Goal: Information Seeking & Learning: Learn about a topic

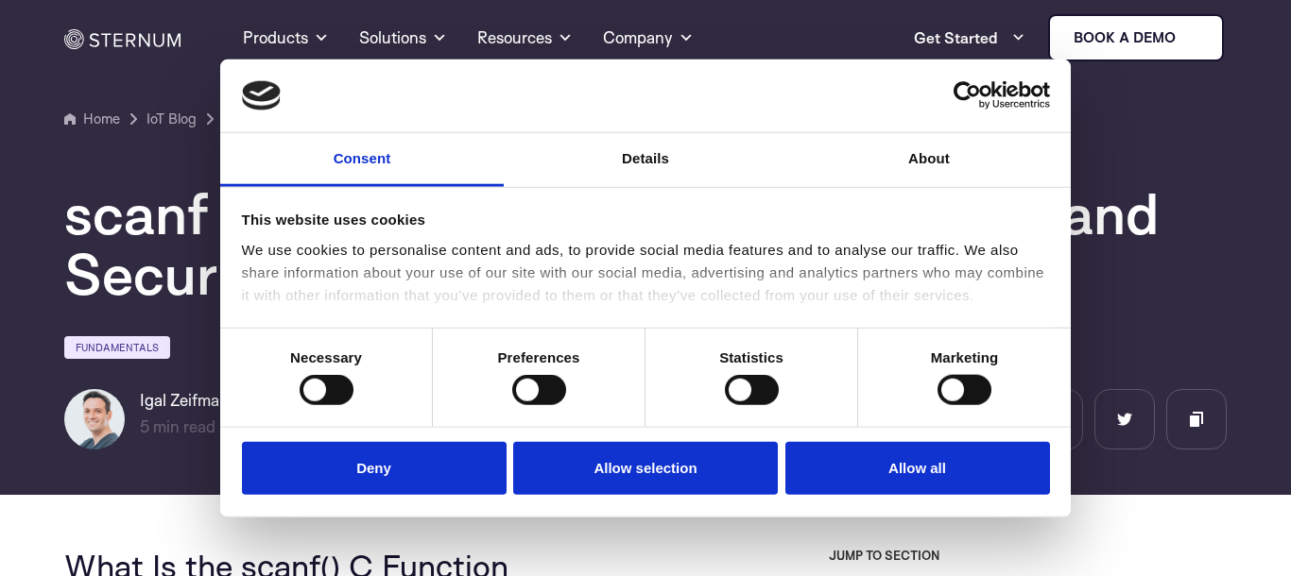
click at [378, 460] on button "Deny" at bounding box center [374, 468] width 265 height 54
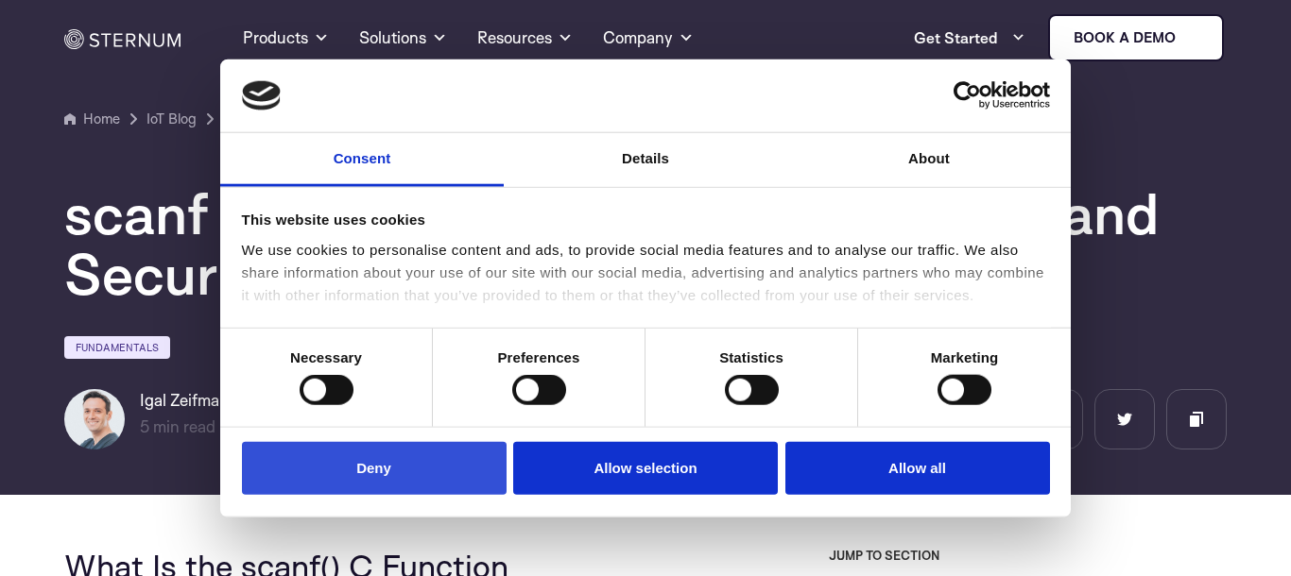
click at [381, 461] on button "Deny" at bounding box center [374, 468] width 265 height 54
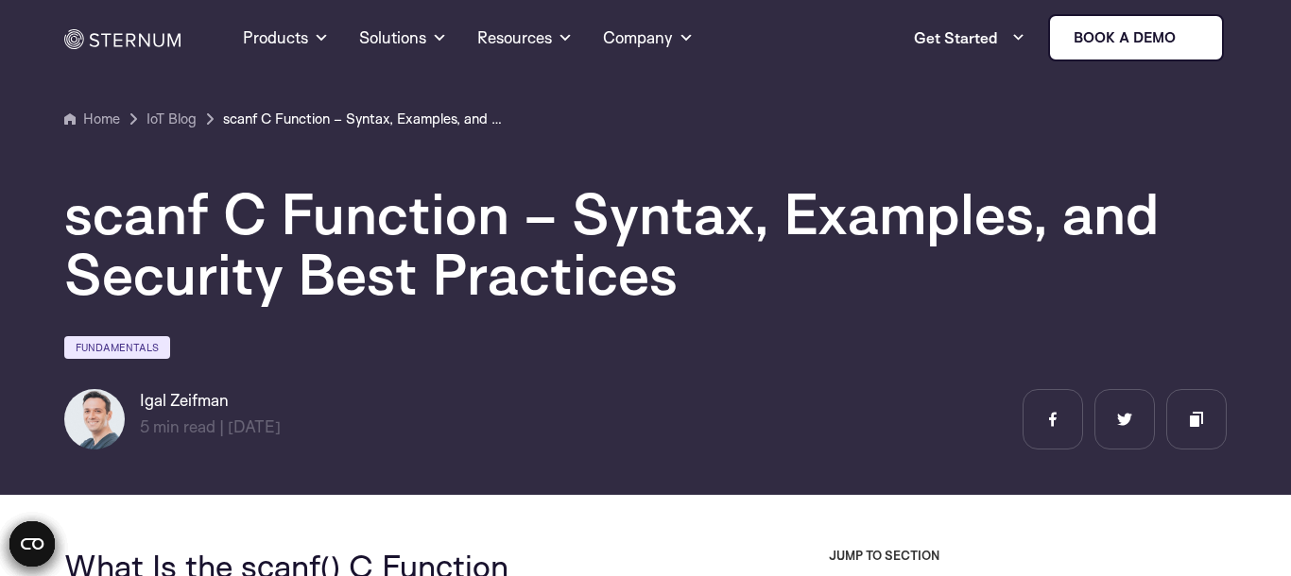
click at [661, 459] on section "Home IoT Blog" at bounding box center [645, 241] width 1291 height 508
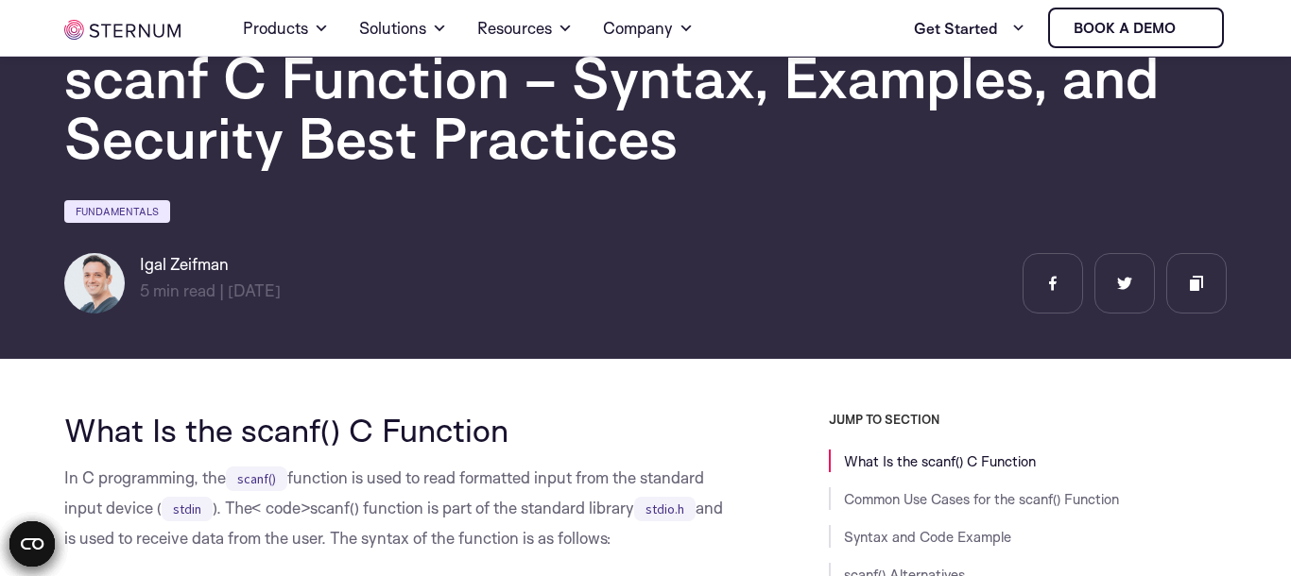
scroll to position [247, 0]
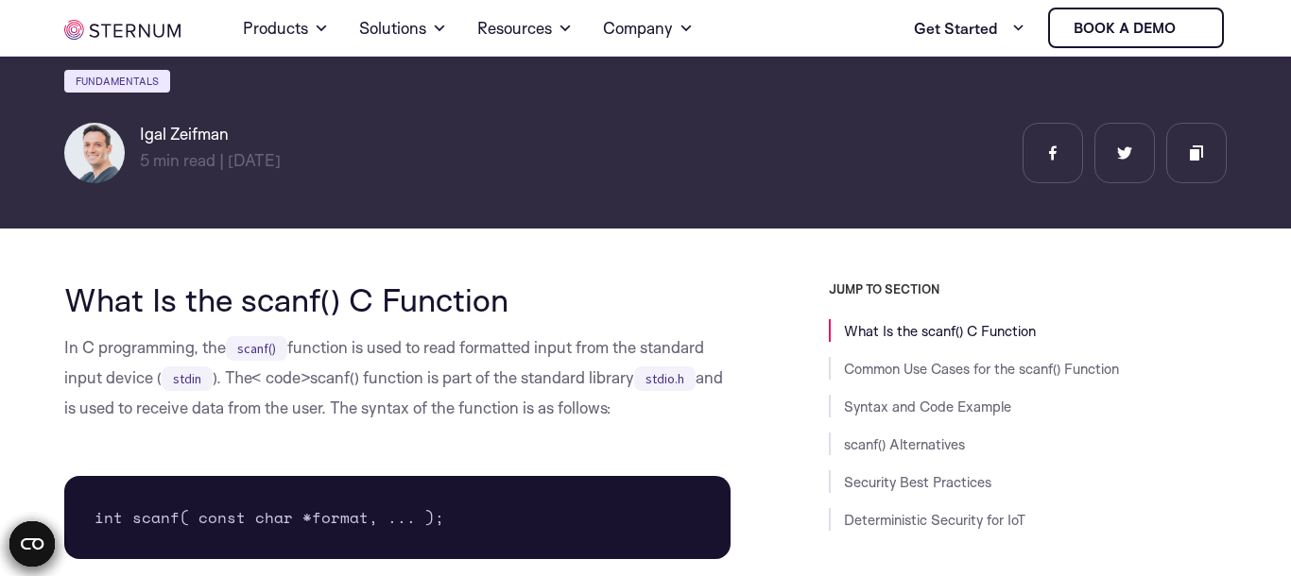
click at [145, 401] on p "In C programming, the scanf() function is used to read formatted input from the…" at bounding box center [397, 378] width 666 height 91
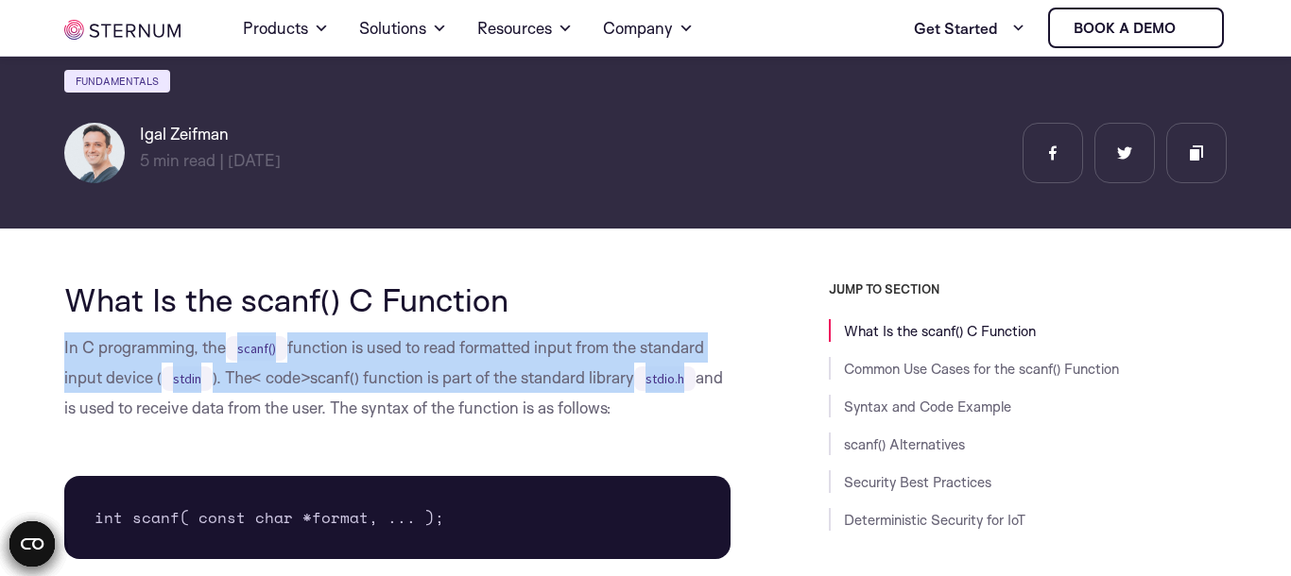
click at [145, 401] on p "In C programming, the scanf() function is used to read formatted input from the…" at bounding box center [397, 378] width 666 height 91
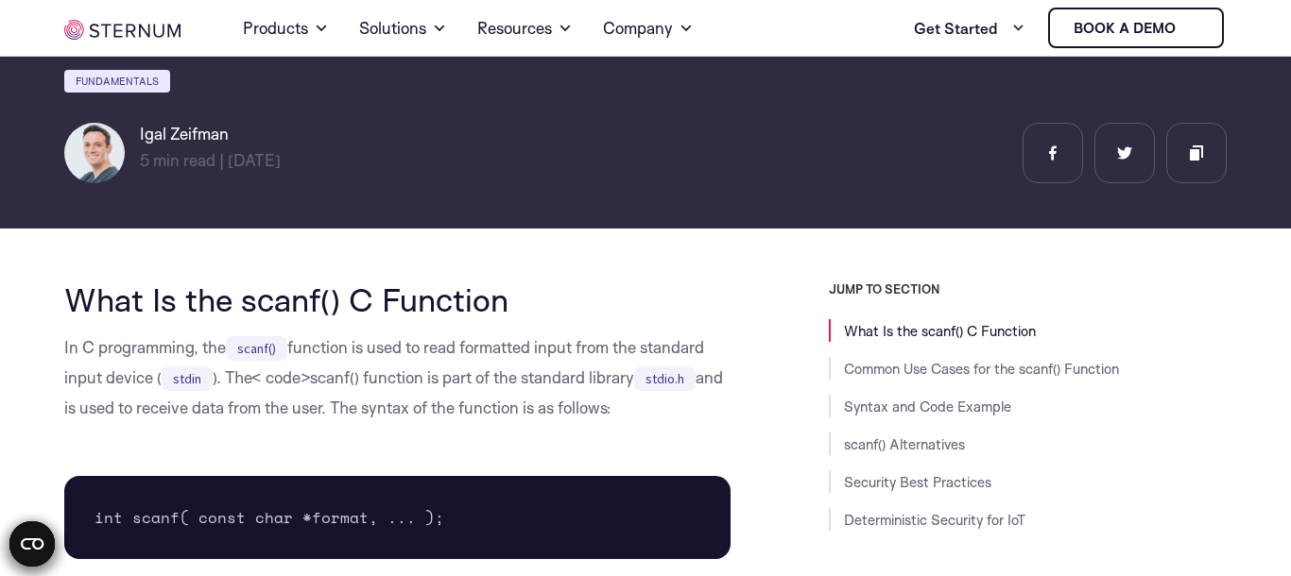
click at [145, 401] on p "In C programming, the scanf() function is used to read formatted input from the…" at bounding box center [397, 378] width 666 height 91
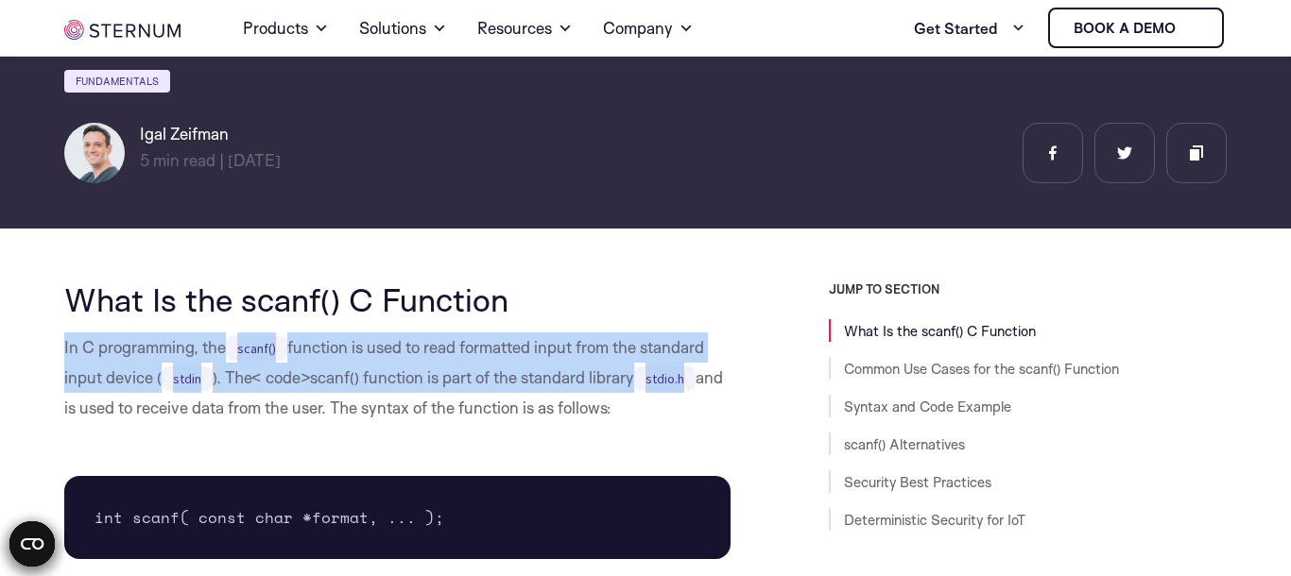
click at [145, 401] on p "In C programming, the scanf() function is used to read formatted input from the…" at bounding box center [397, 378] width 666 height 91
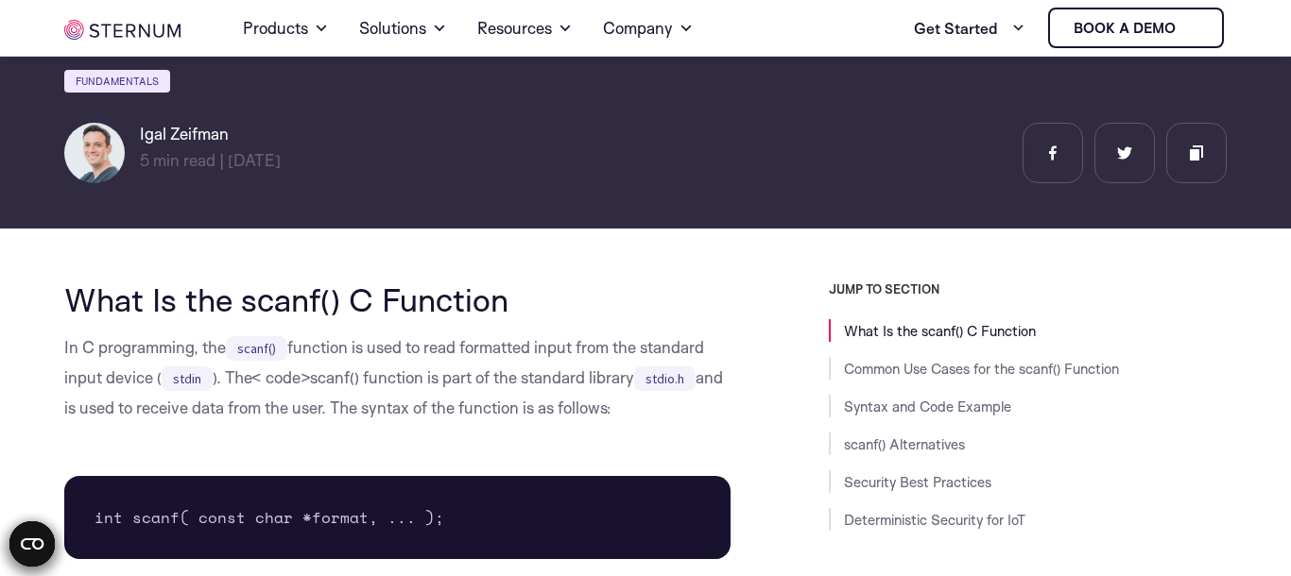
click at [104, 532] on pre "int scanf( const char *format, ... );" at bounding box center [397, 517] width 666 height 83
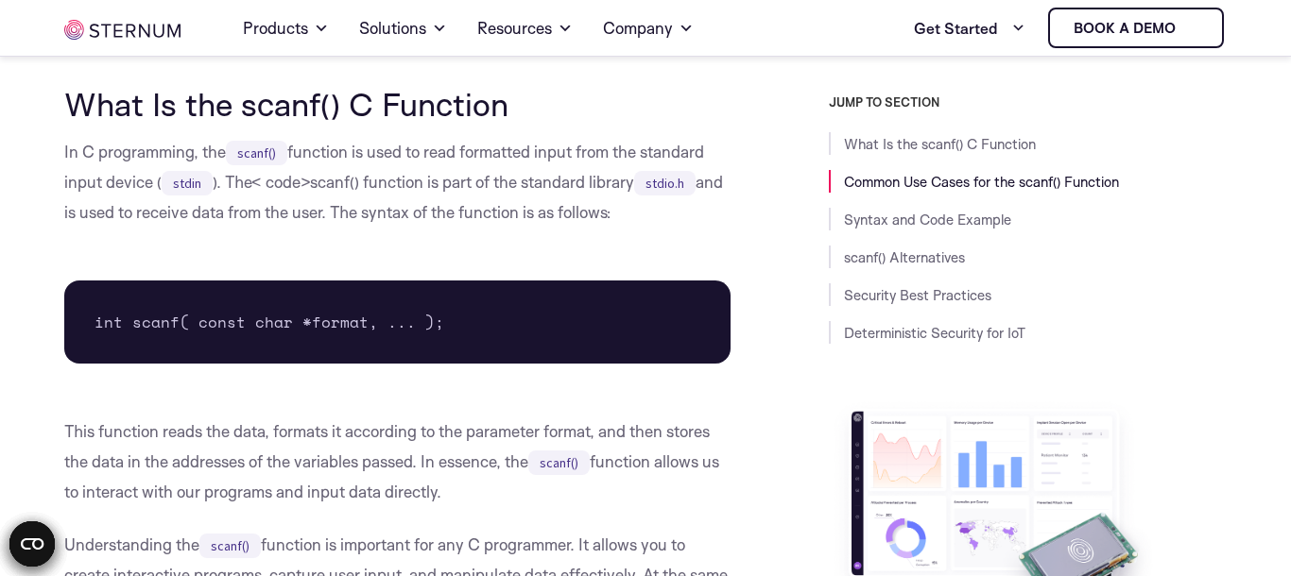
scroll to position [573, 0]
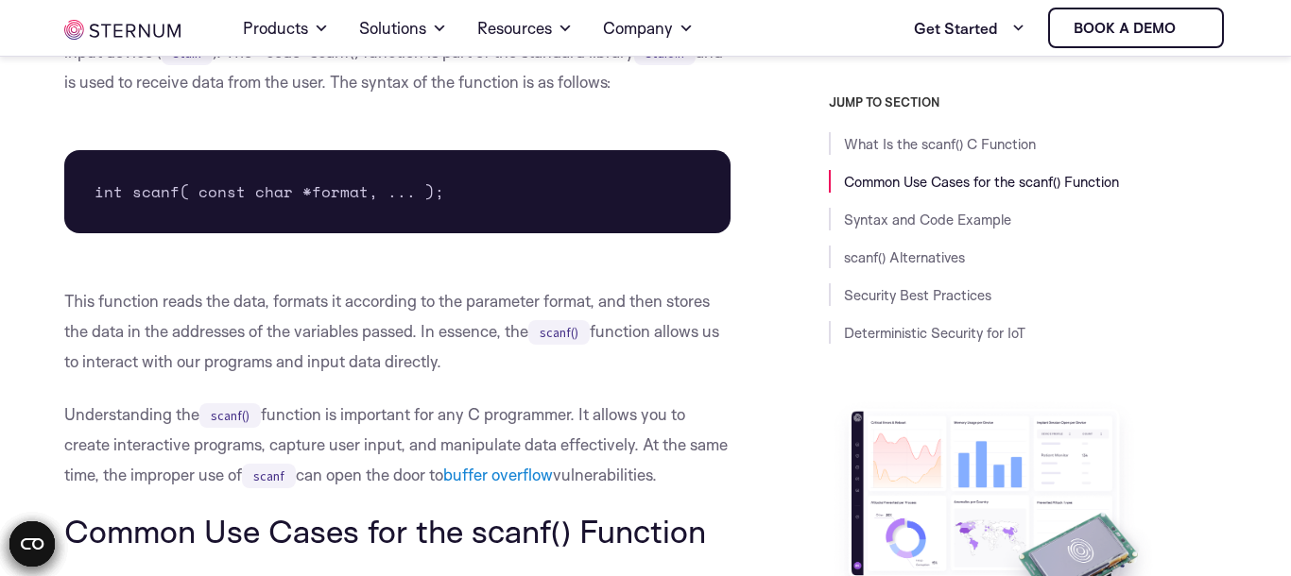
click at [82, 308] on p "This function reads the data, formats it according to the parameter format, and…" at bounding box center [397, 331] width 666 height 91
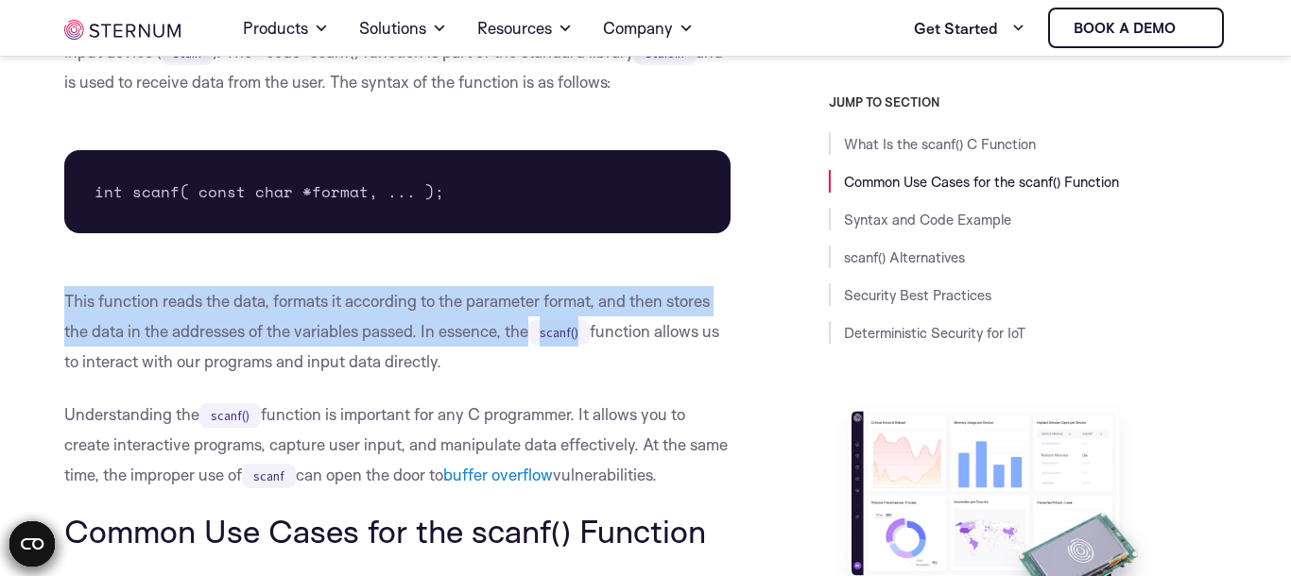
click at [82, 308] on p "This function reads the data, formats it according to the parameter format, and…" at bounding box center [397, 331] width 666 height 91
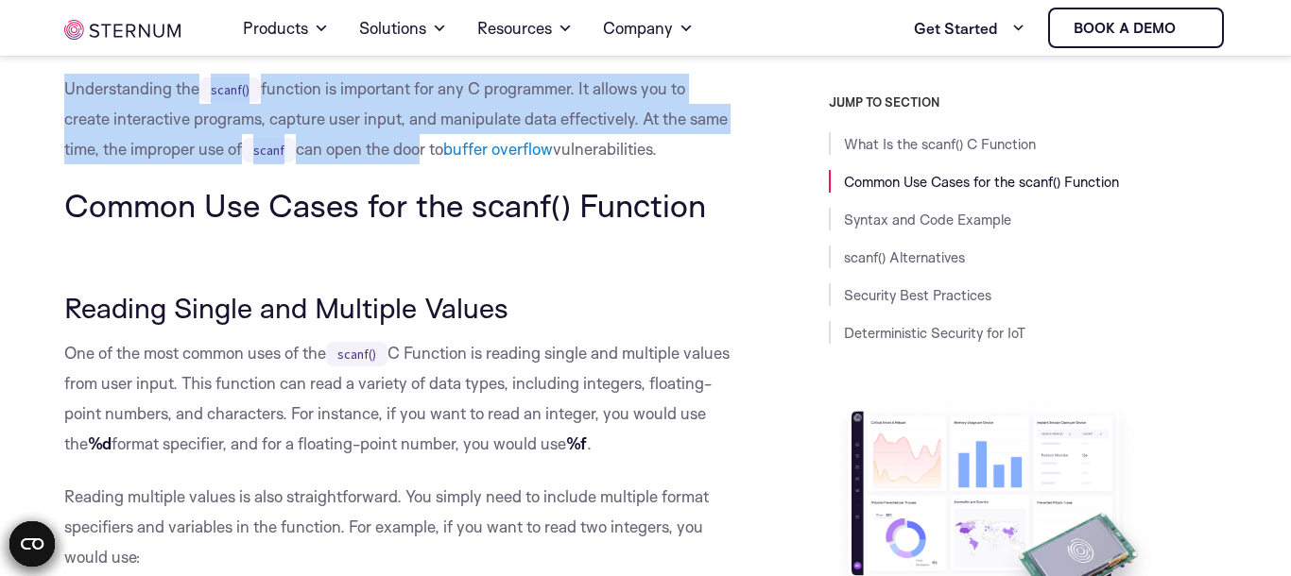
scroll to position [964, 0]
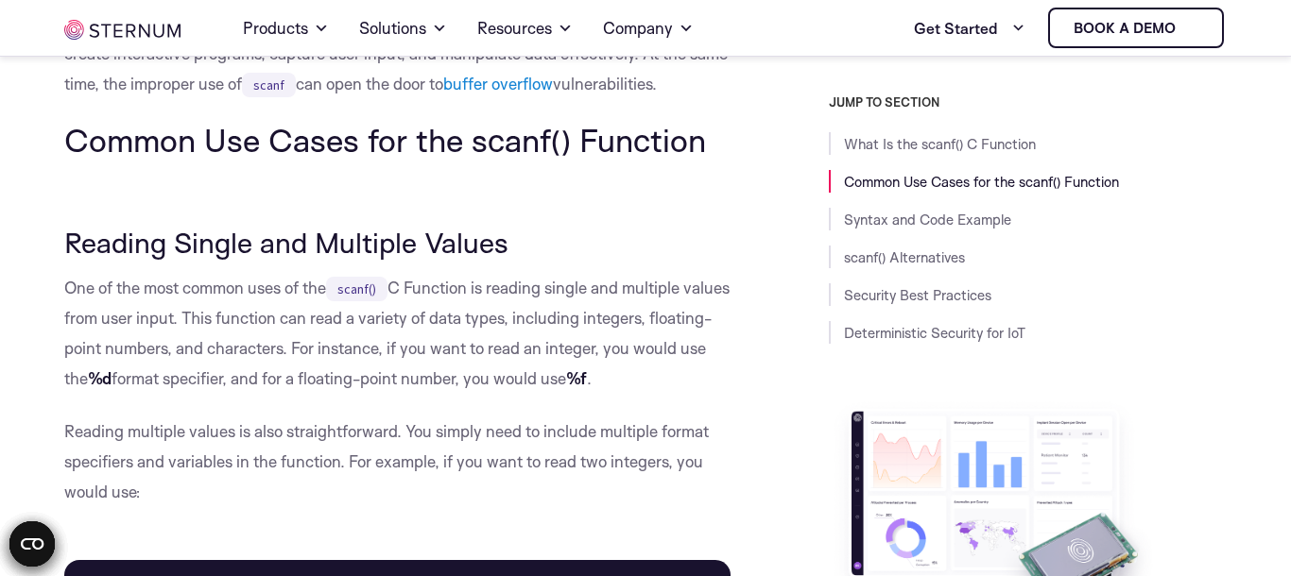
click at [73, 294] on p "One of the most common uses of the scanf() C Function is reading single and mul…" at bounding box center [397, 333] width 666 height 121
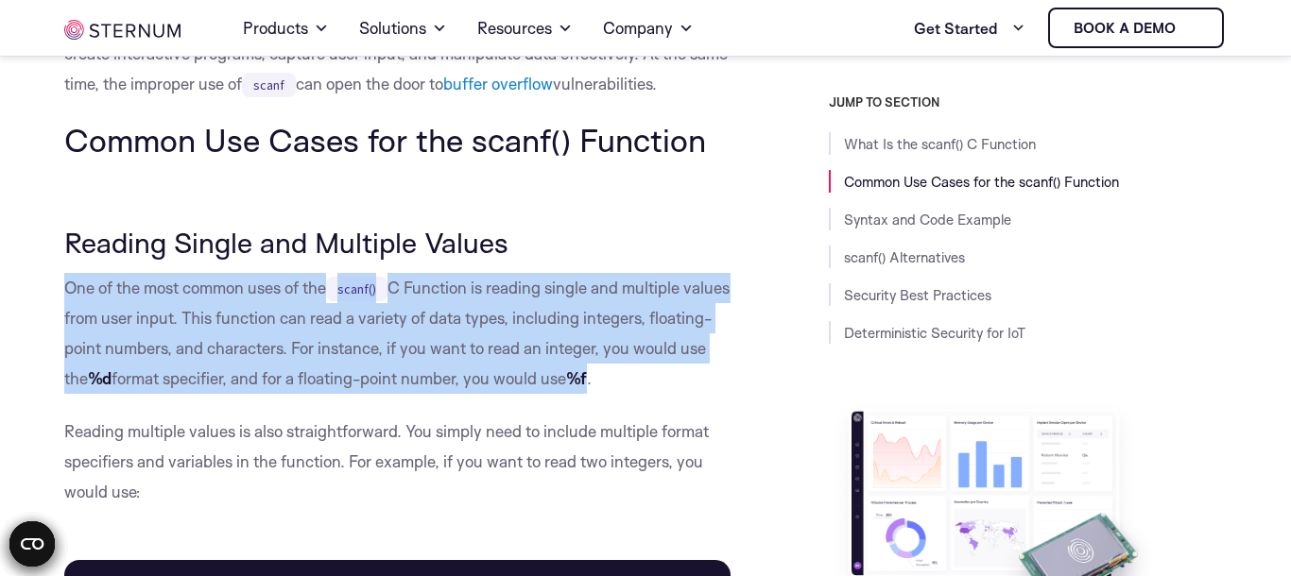
click at [73, 294] on p "One of the most common uses of the scanf() C Function is reading single and mul…" at bounding box center [397, 333] width 666 height 121
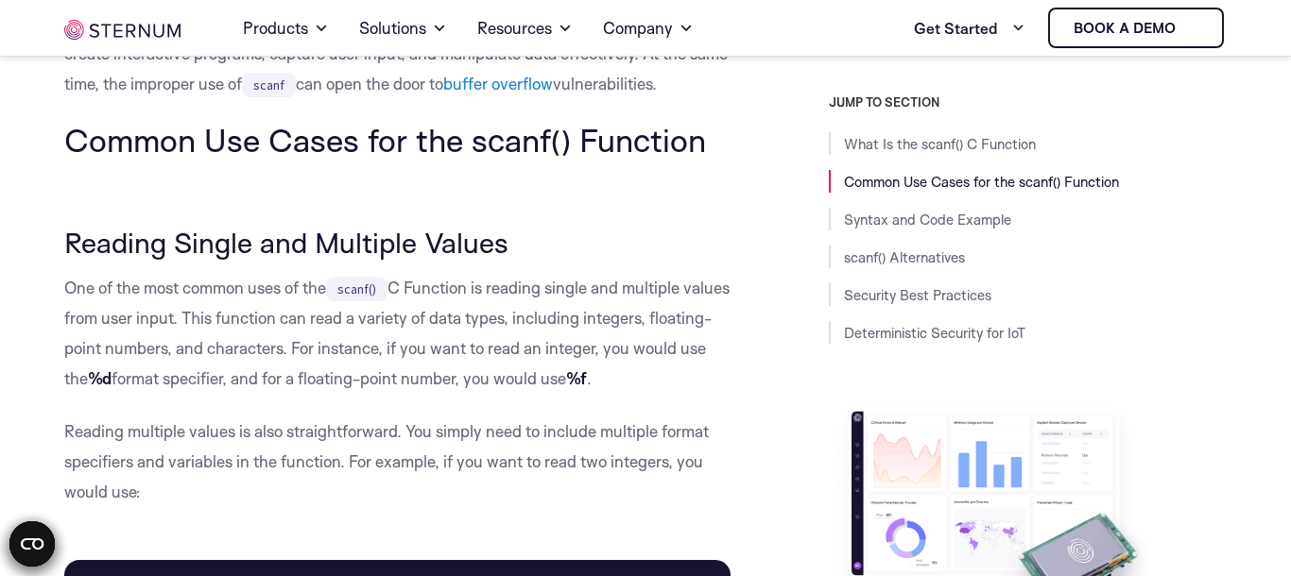
click at [73, 294] on p "One of the most common uses of the scanf() C Function is reading single and mul…" at bounding box center [397, 333] width 666 height 121
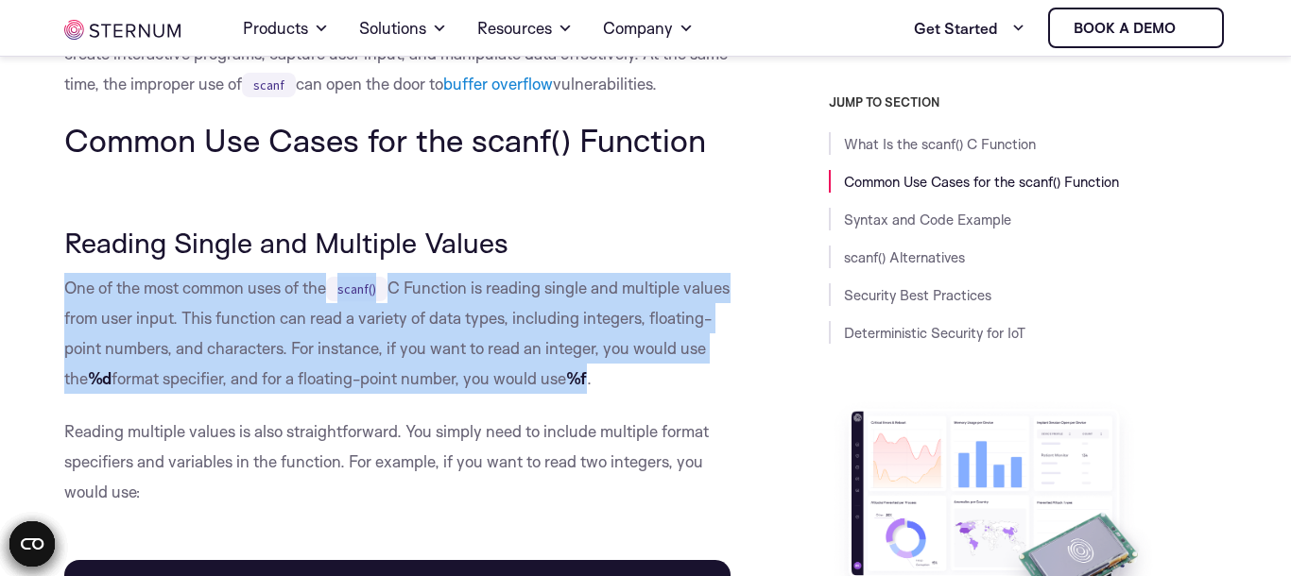
click at [73, 294] on p "One of the most common uses of the scanf() C Function is reading single and mul…" at bounding box center [397, 333] width 666 height 121
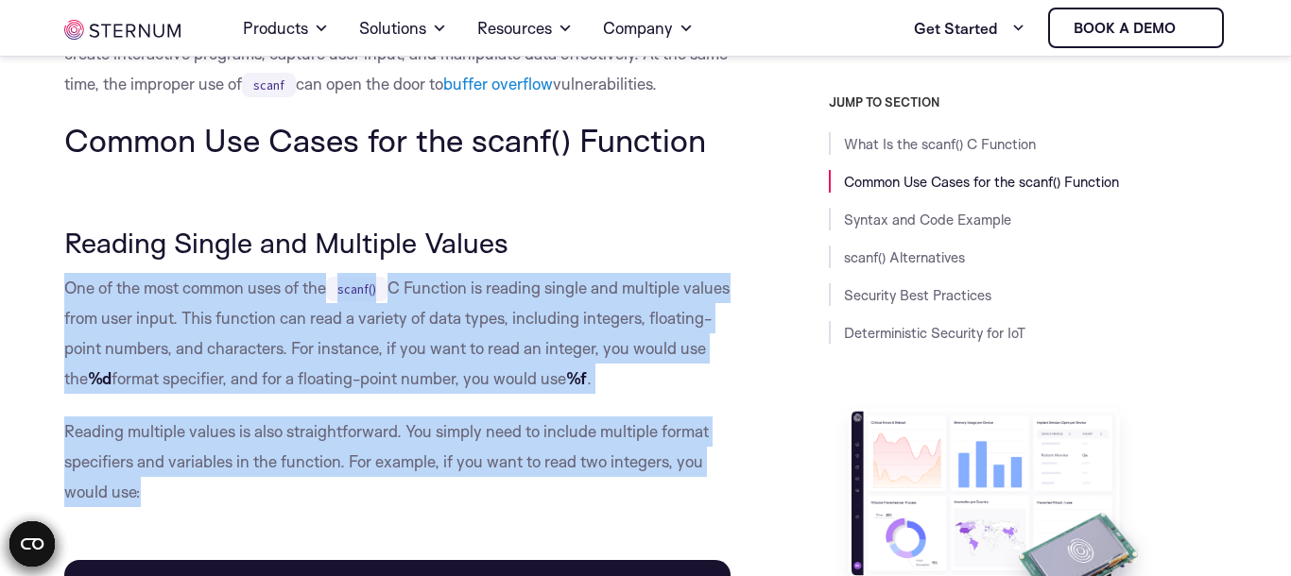
scroll to position [1109, 0]
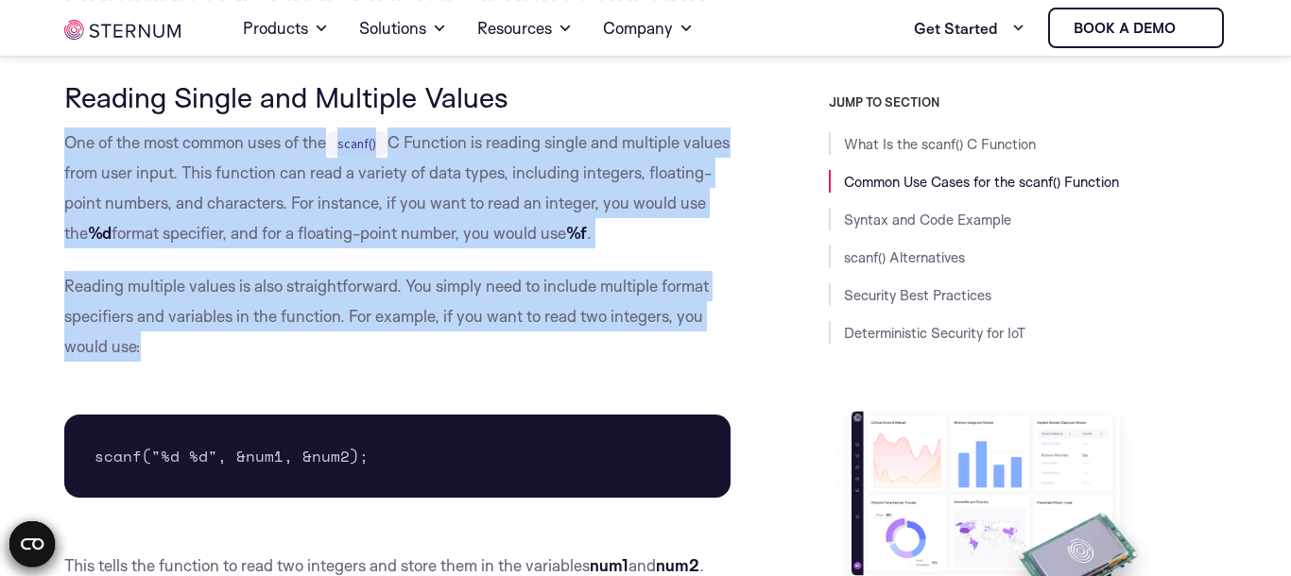
click at [168, 233] on p "One of the most common uses of the scanf() C Function is reading single and mul…" at bounding box center [397, 188] width 666 height 121
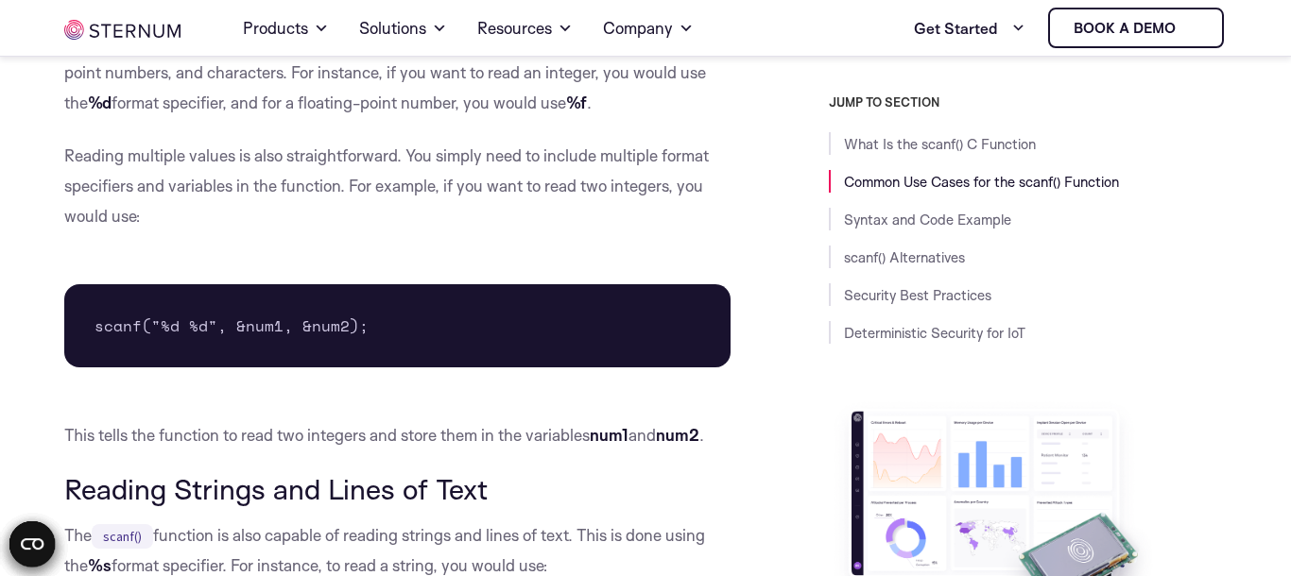
scroll to position [1370, 0]
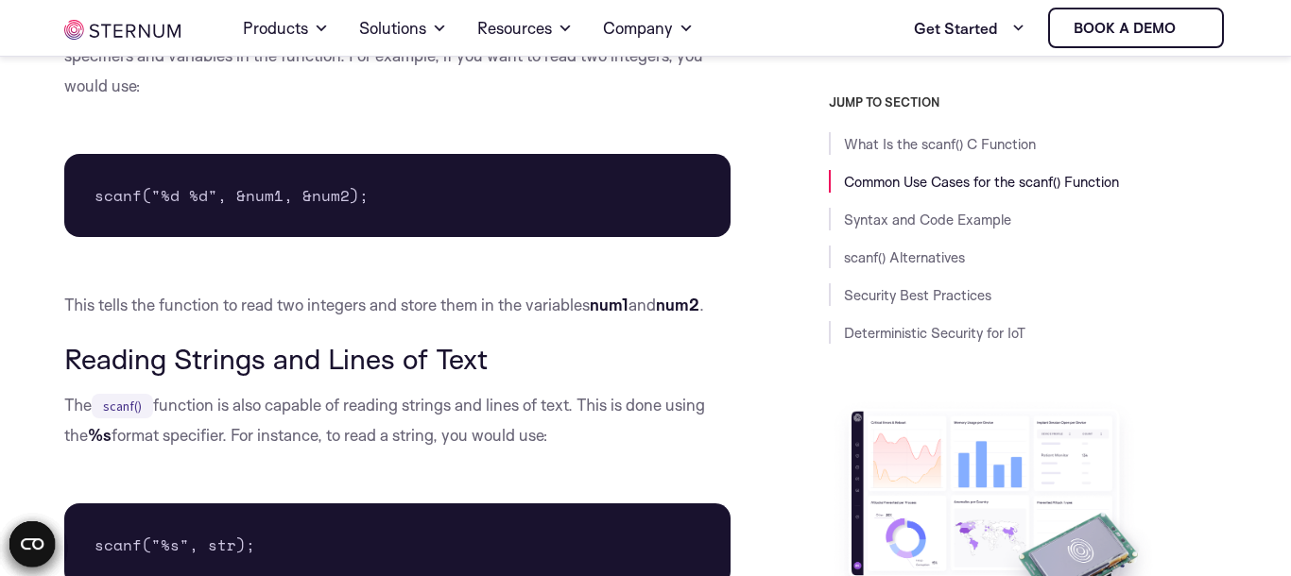
click at [132, 438] on p "The scanf() function is also capable of reading strings and lines of text. This…" at bounding box center [397, 420] width 666 height 60
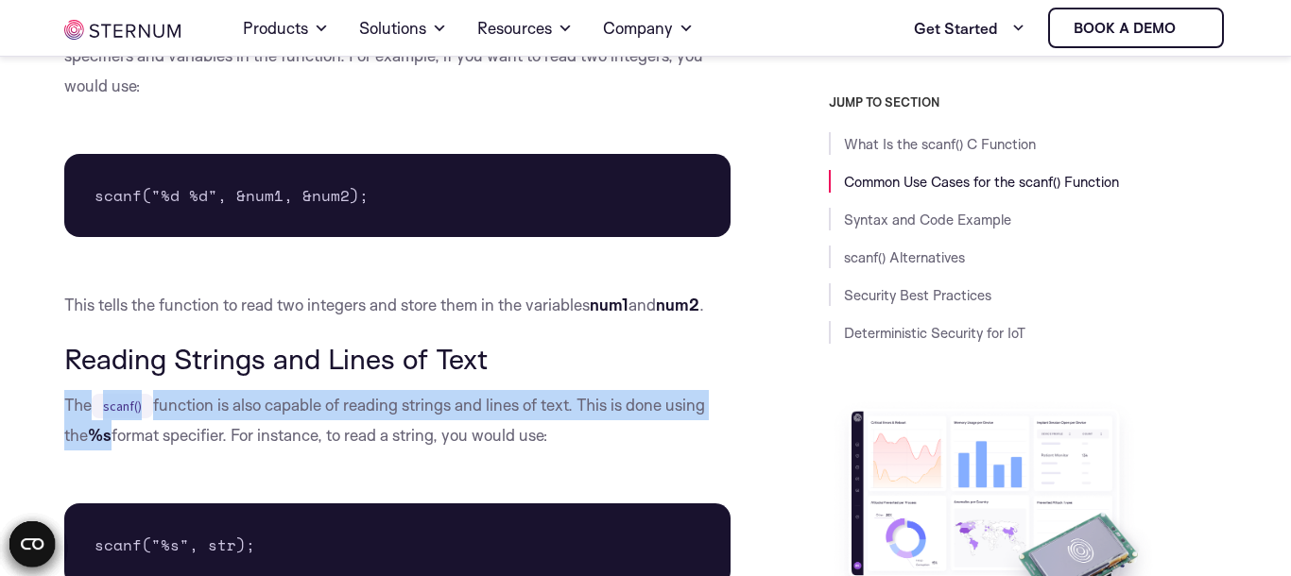
click at [132, 438] on p "The scanf() function is also capable of reading strings and lines of text. This…" at bounding box center [397, 420] width 666 height 60
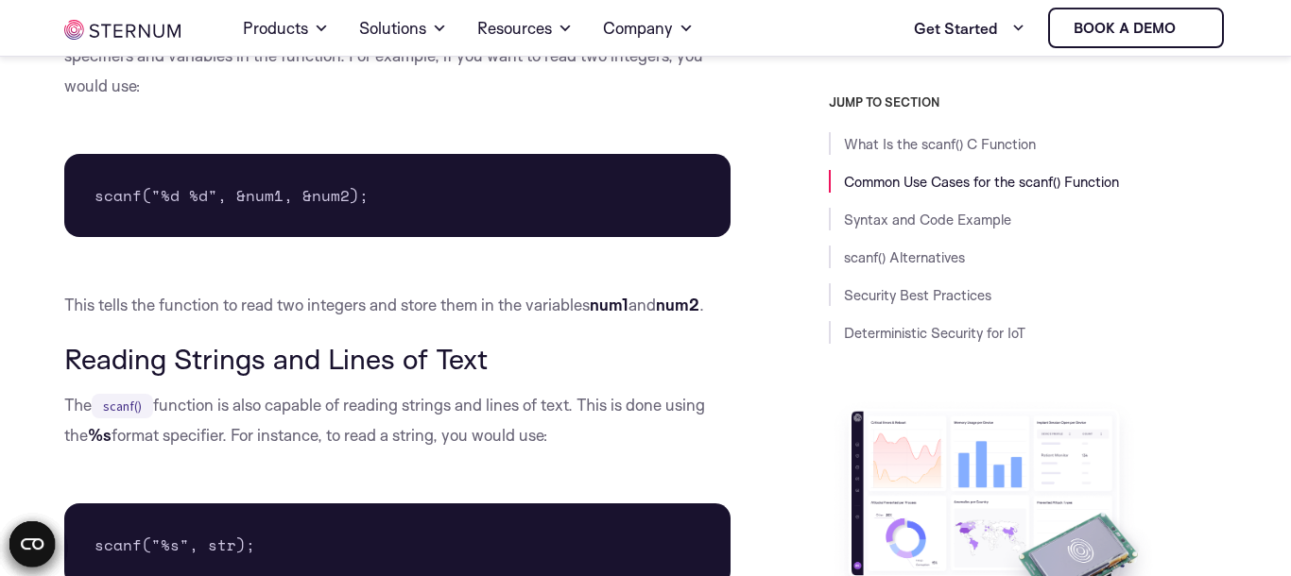
click at [94, 299] on p "This tells the function to read two integers and store them in the variables nu…" at bounding box center [397, 305] width 666 height 30
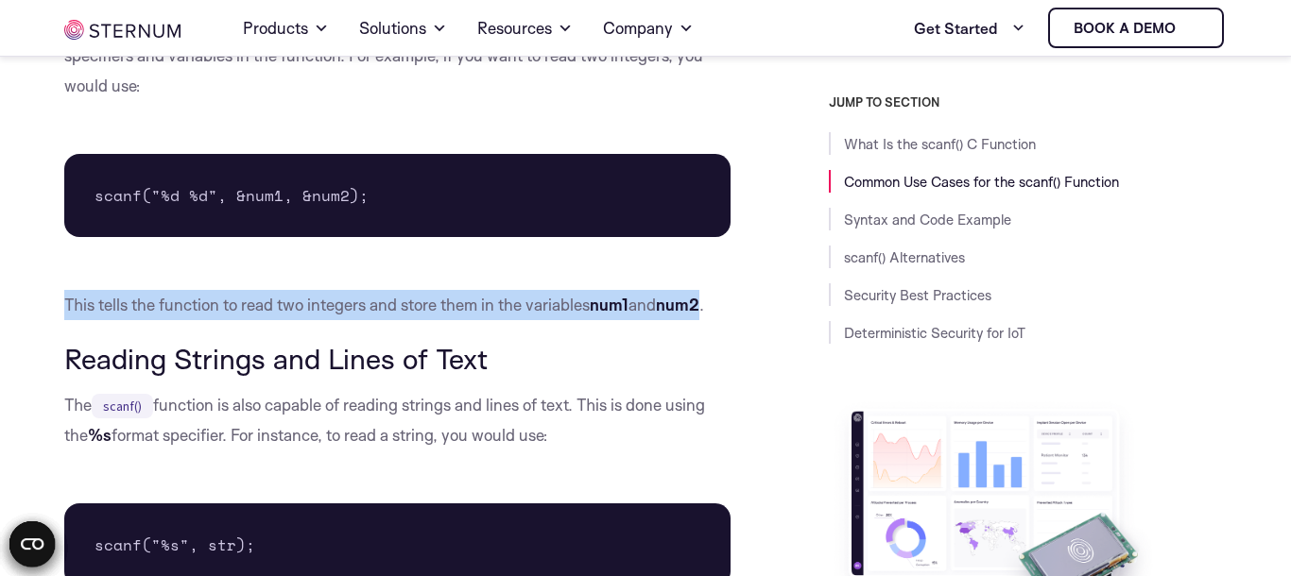
click at [94, 299] on p "This tells the function to read two integers and store them in the variables nu…" at bounding box center [397, 305] width 666 height 30
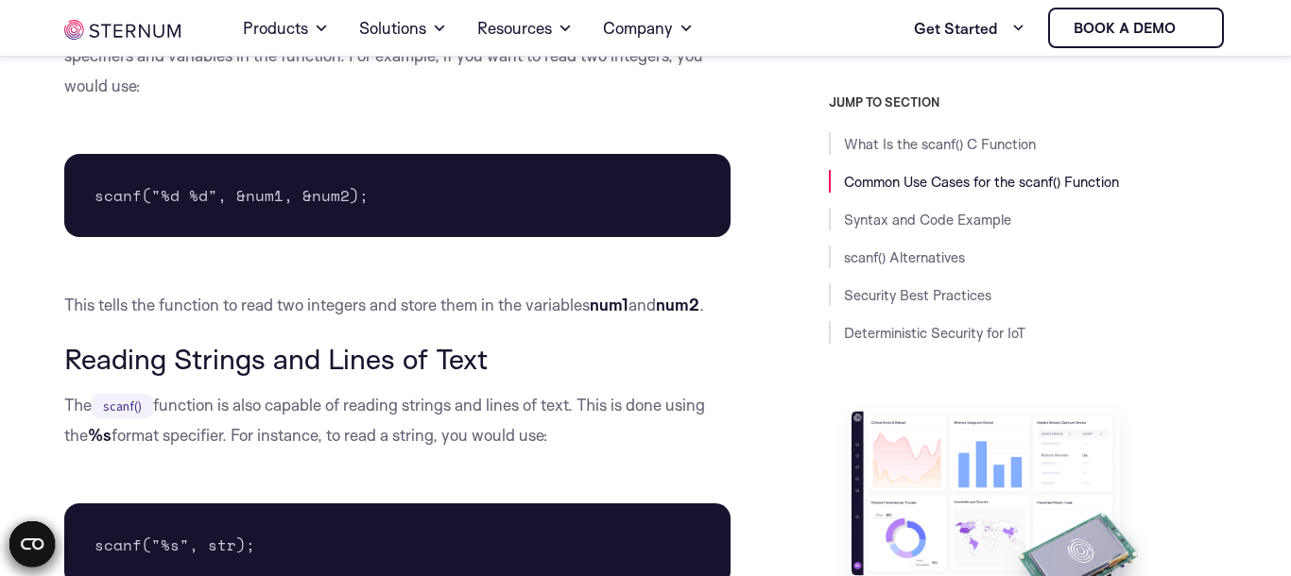
click at [126, 418] on code "scanf()" at bounding box center [122, 406] width 61 height 25
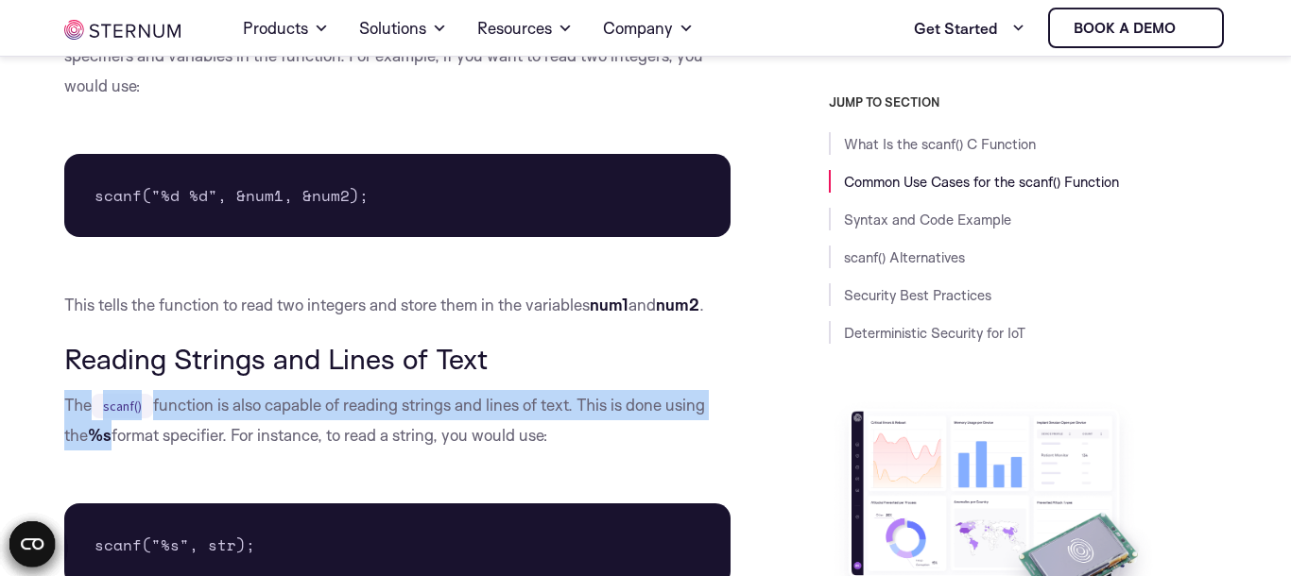
click at [126, 418] on code "scanf()" at bounding box center [122, 406] width 61 height 25
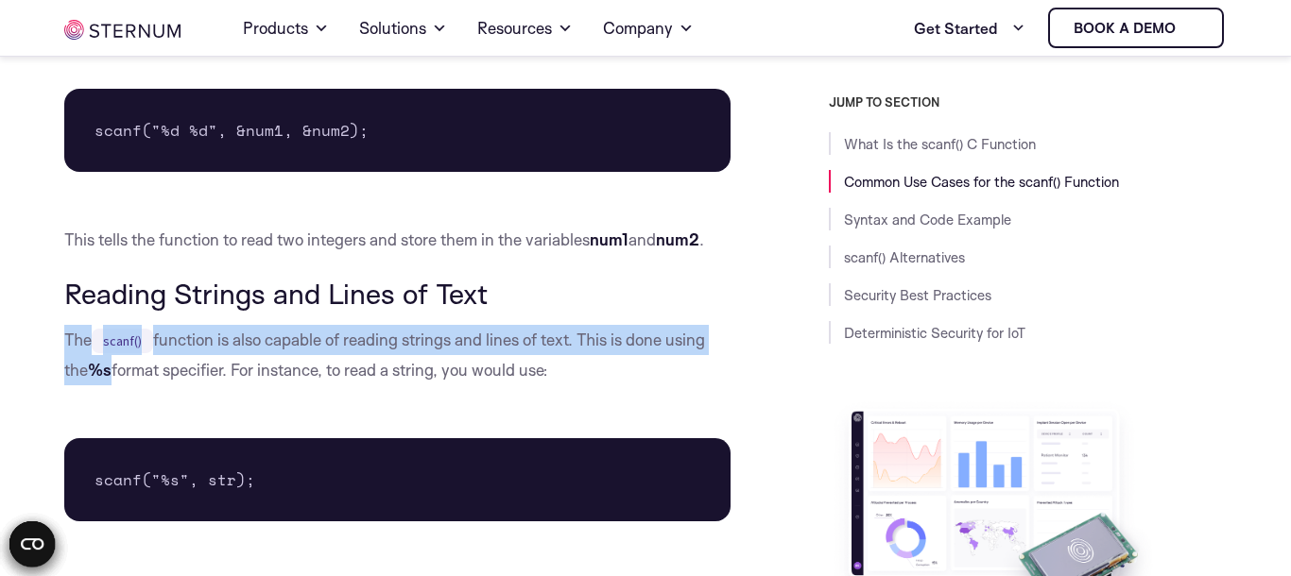
scroll to position [1501, 0]
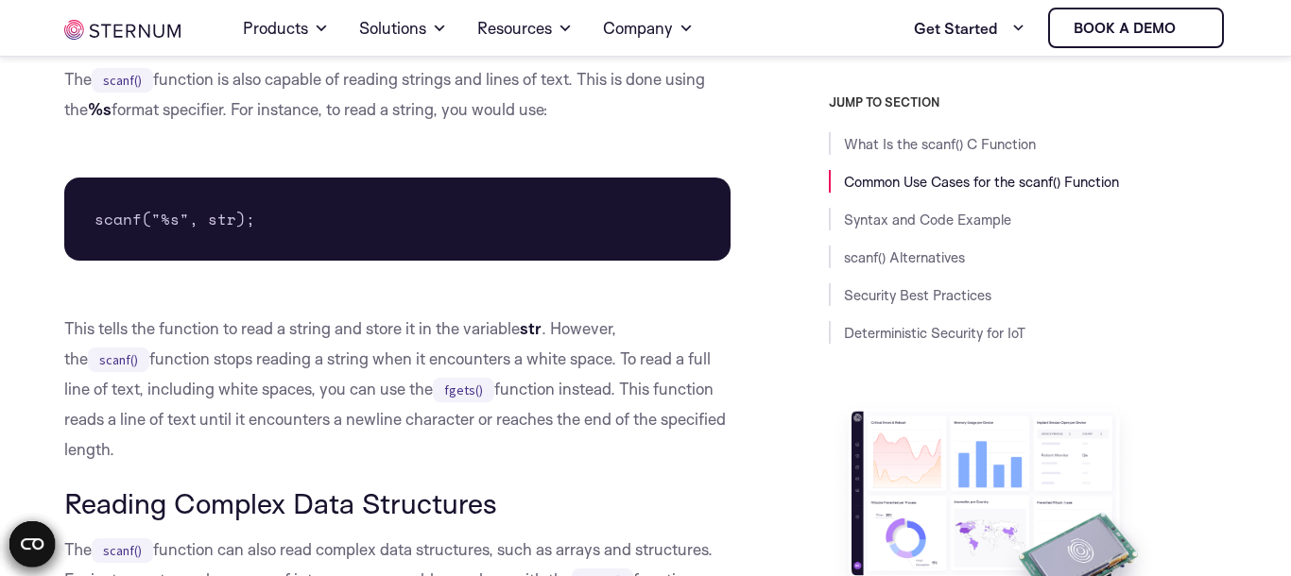
scroll to position [1631, 0]
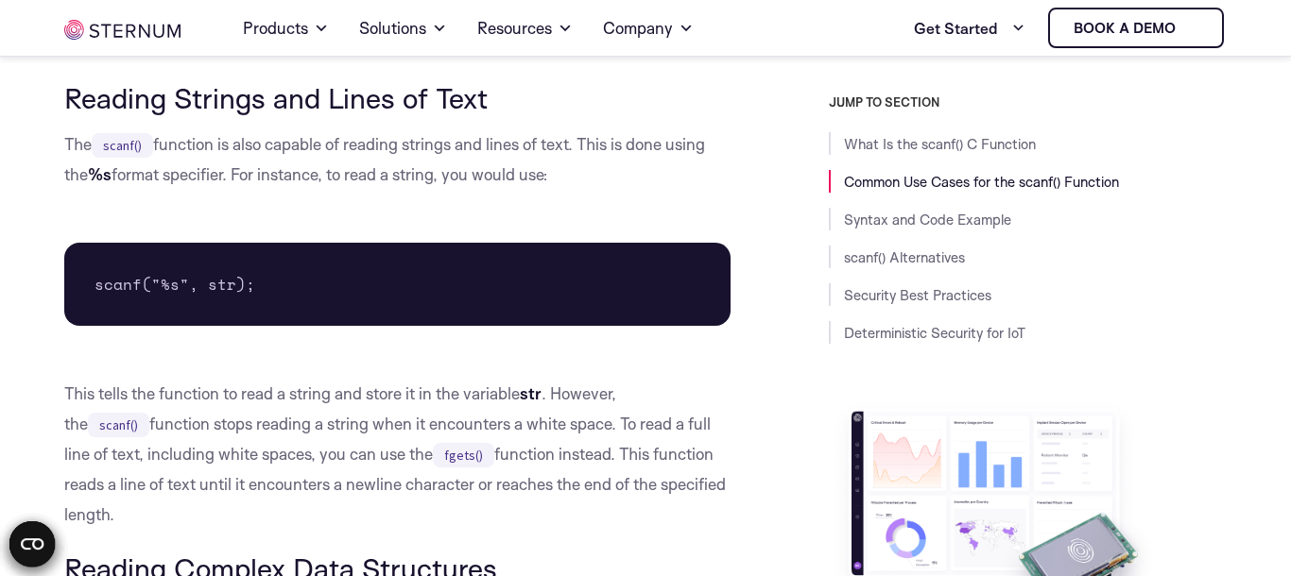
click at [78, 421] on p "This tells the function to read a string and store it in the variable str . How…" at bounding box center [397, 454] width 666 height 151
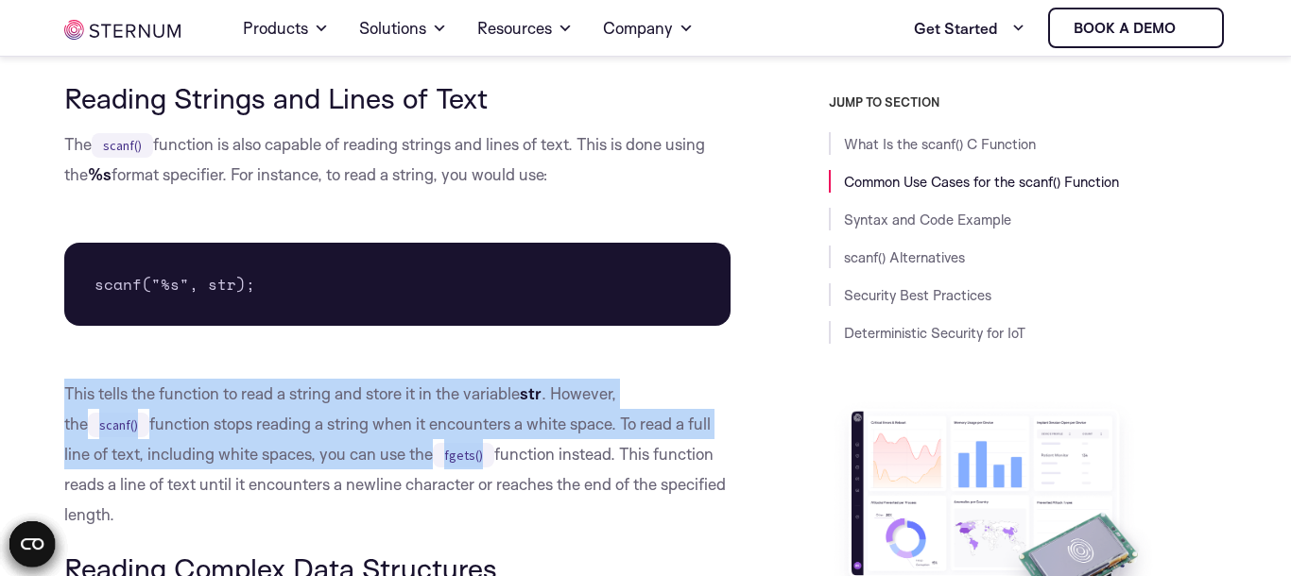
click at [78, 421] on p "This tells the function to read a string and store it in the variable str . How…" at bounding box center [397, 454] width 666 height 151
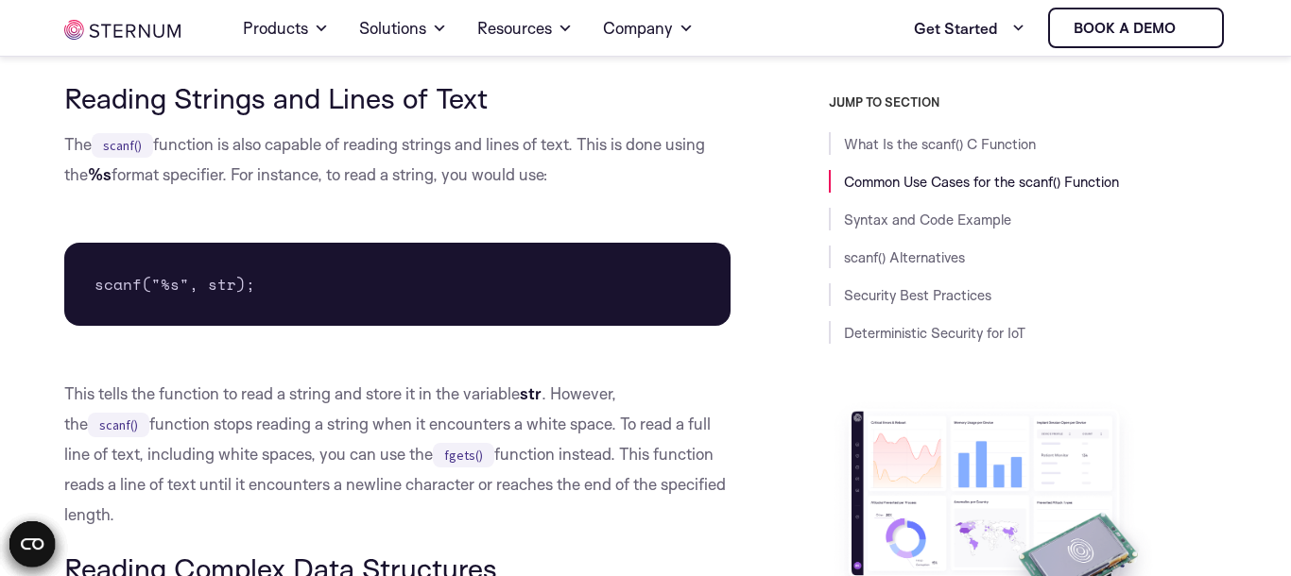
click at [113, 469] on p "This tells the function to read a string and store it in the variable str . How…" at bounding box center [397, 454] width 666 height 151
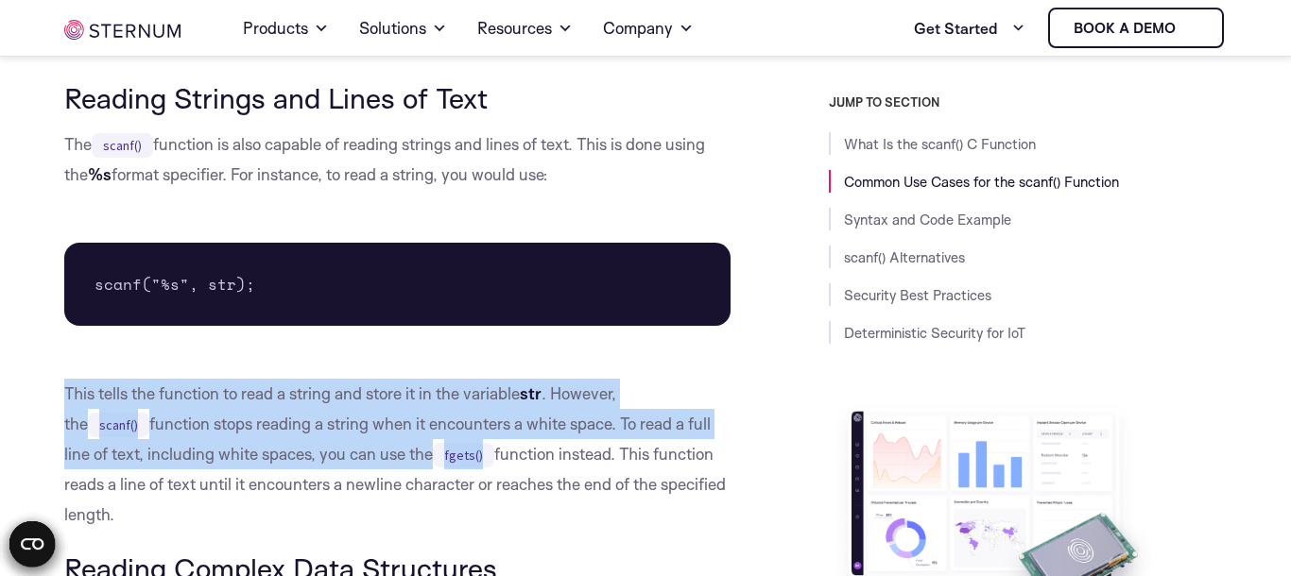
click at [113, 469] on p "This tells the function to read a string and store it in the variable str . How…" at bounding box center [397, 454] width 666 height 151
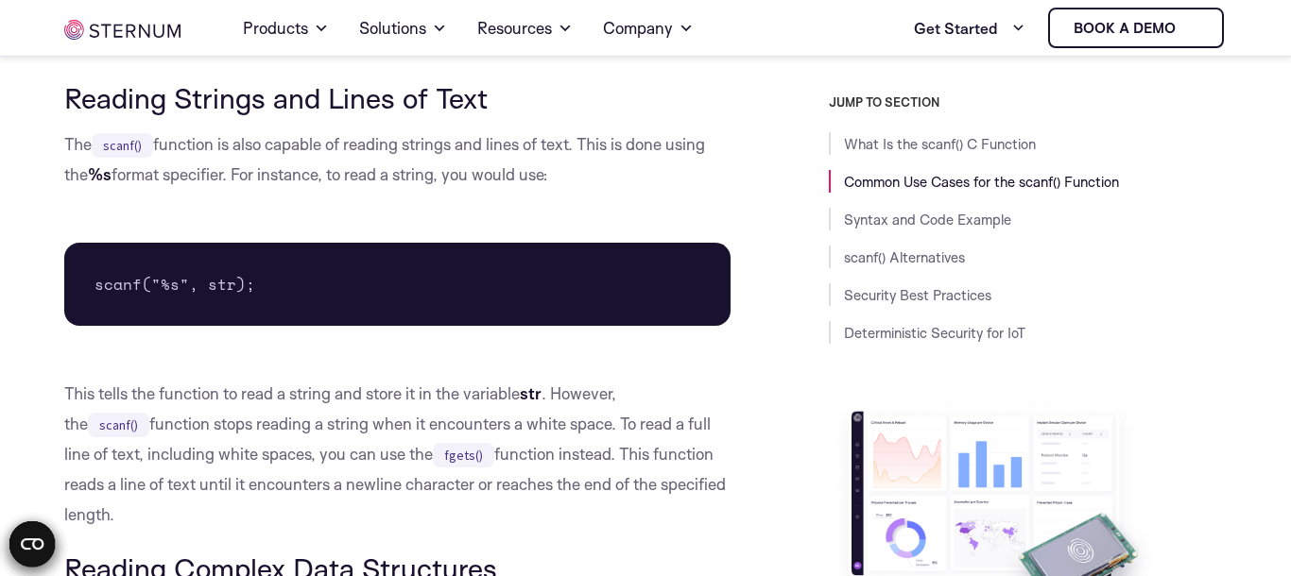
click at [386, 553] on h3 "Reading Complex Data Structures" at bounding box center [397, 569] width 666 height 32
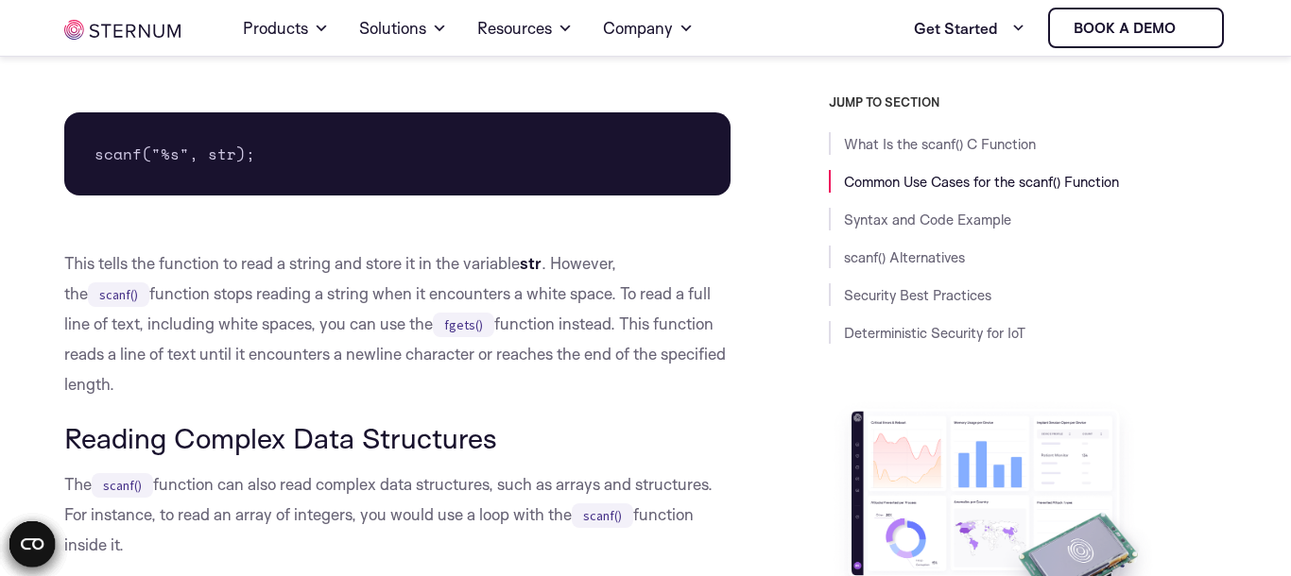
scroll to position [1892, 0]
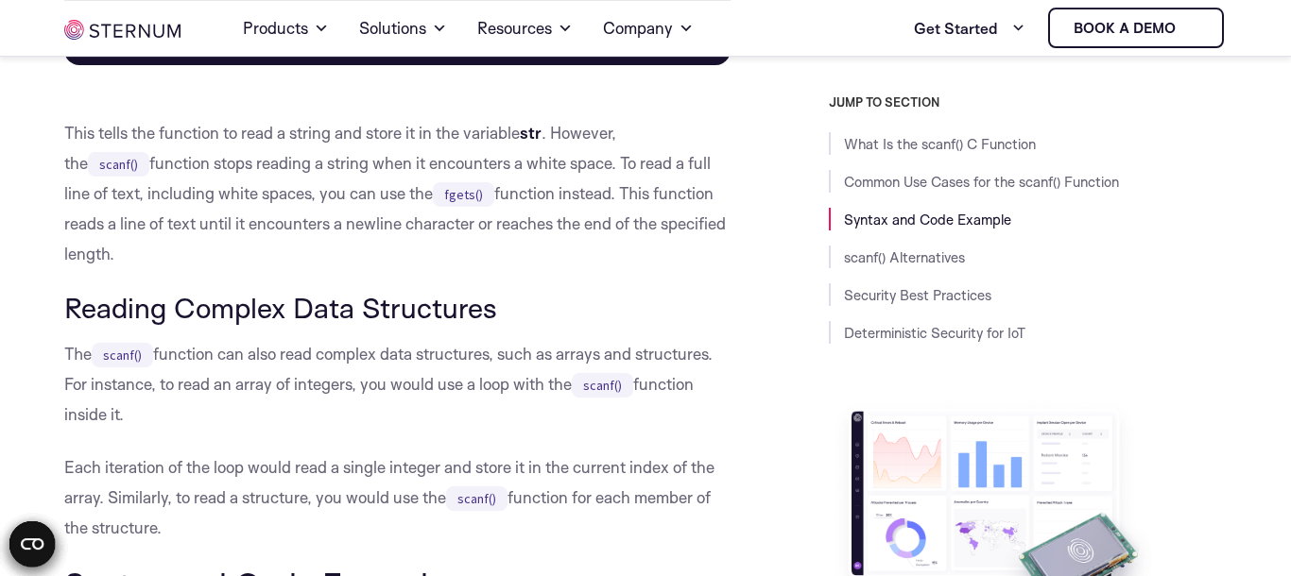
click at [71, 343] on p "The scanf() function can also read complex data structures, such as arrays and …" at bounding box center [397, 384] width 666 height 91
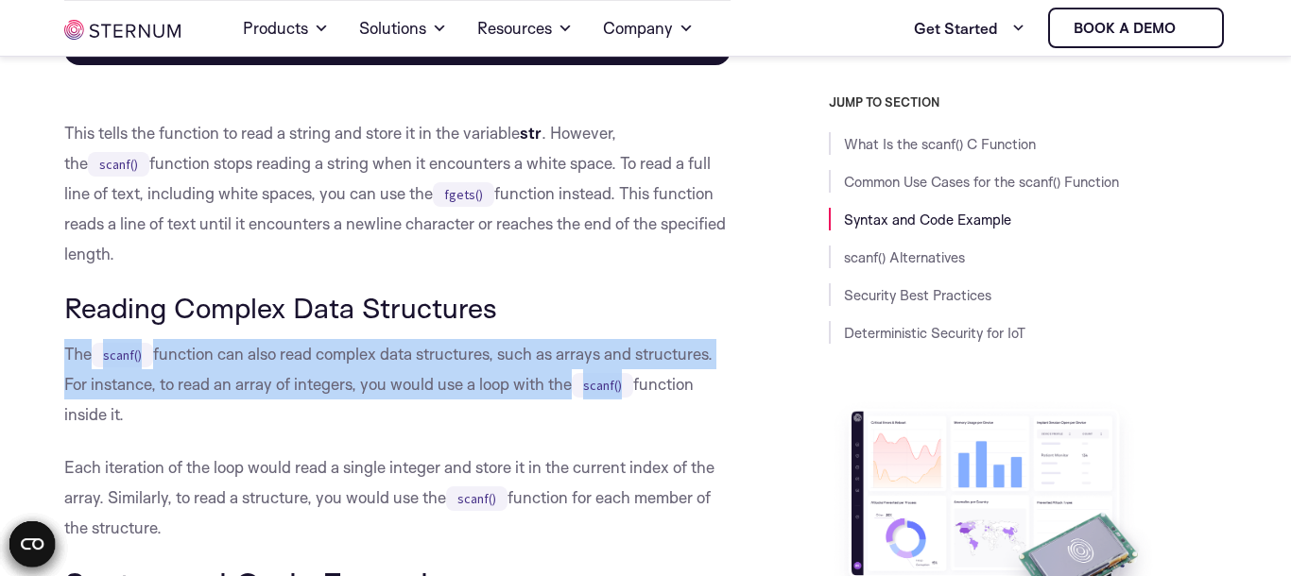
click at [71, 343] on p "The scanf() function can also read complex data structures, such as arrays and …" at bounding box center [397, 384] width 666 height 91
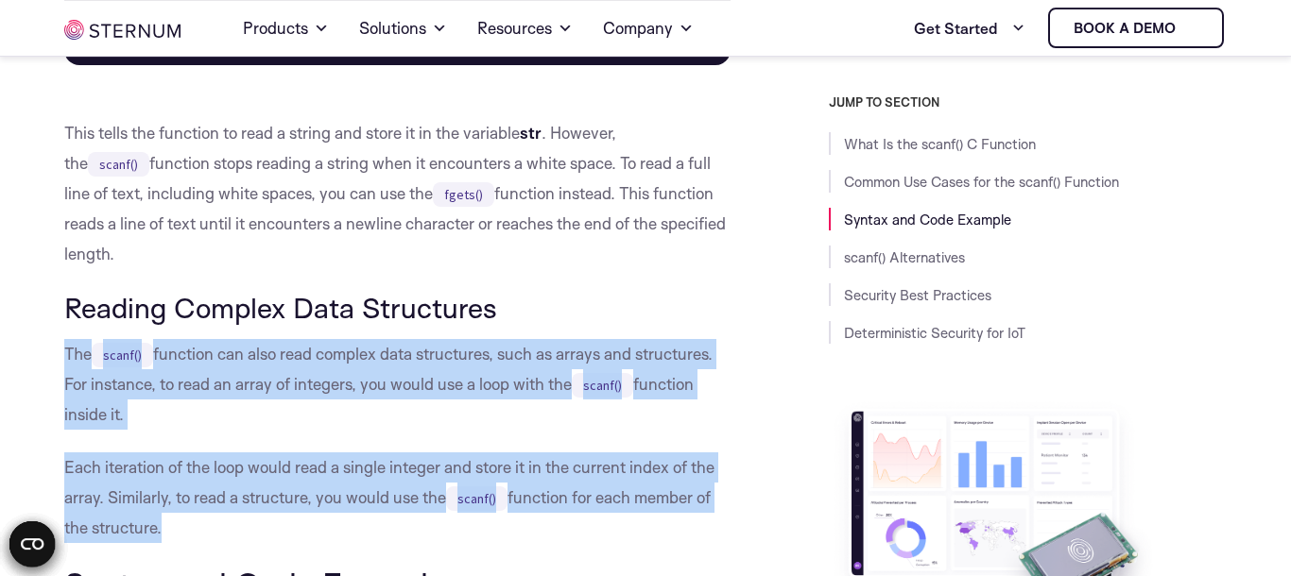
click at [198, 453] on p "Each iteration of the loop would read a single integer and store it in the curr…" at bounding box center [397, 498] width 666 height 91
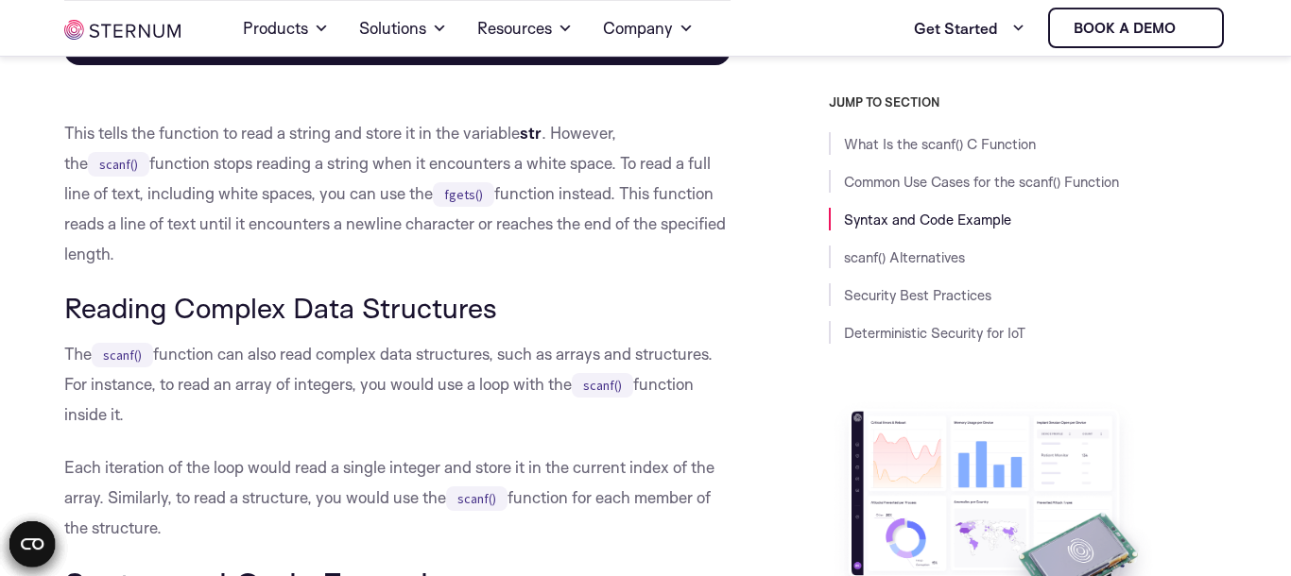
click at [73, 339] on p "The scanf() function can also read complex data structures, such as arrays and …" at bounding box center [397, 384] width 666 height 91
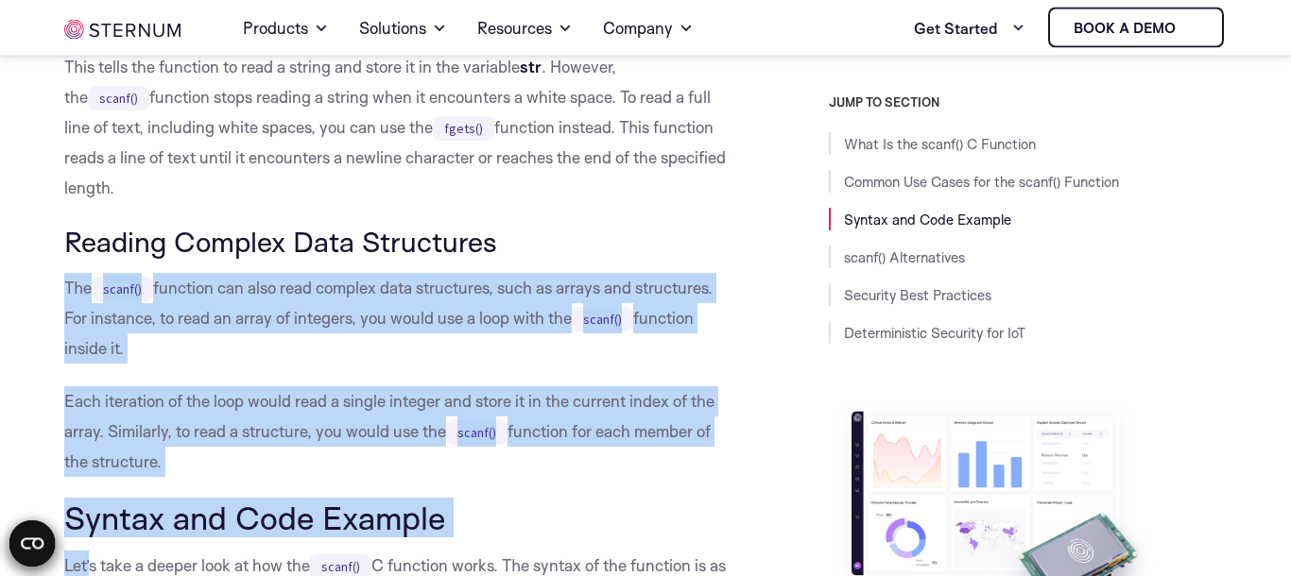
scroll to position [1958, 0]
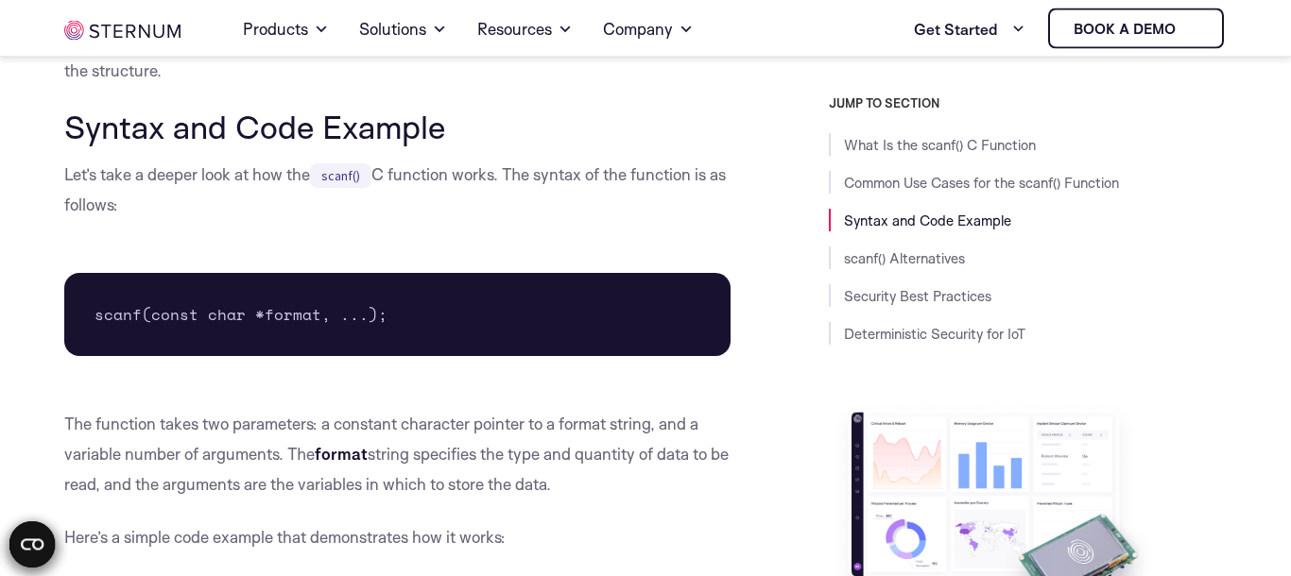
scroll to position [2480, 0]
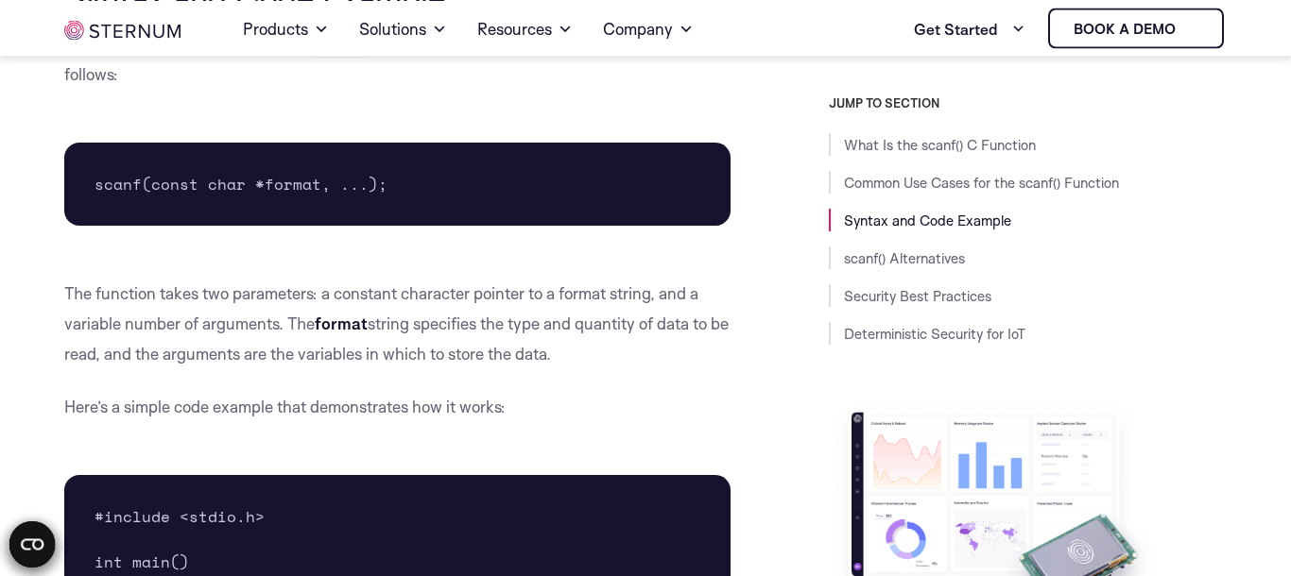
click at [127, 295] on p "The function takes two parameters: a constant character pointer to a format str…" at bounding box center [397, 324] width 666 height 91
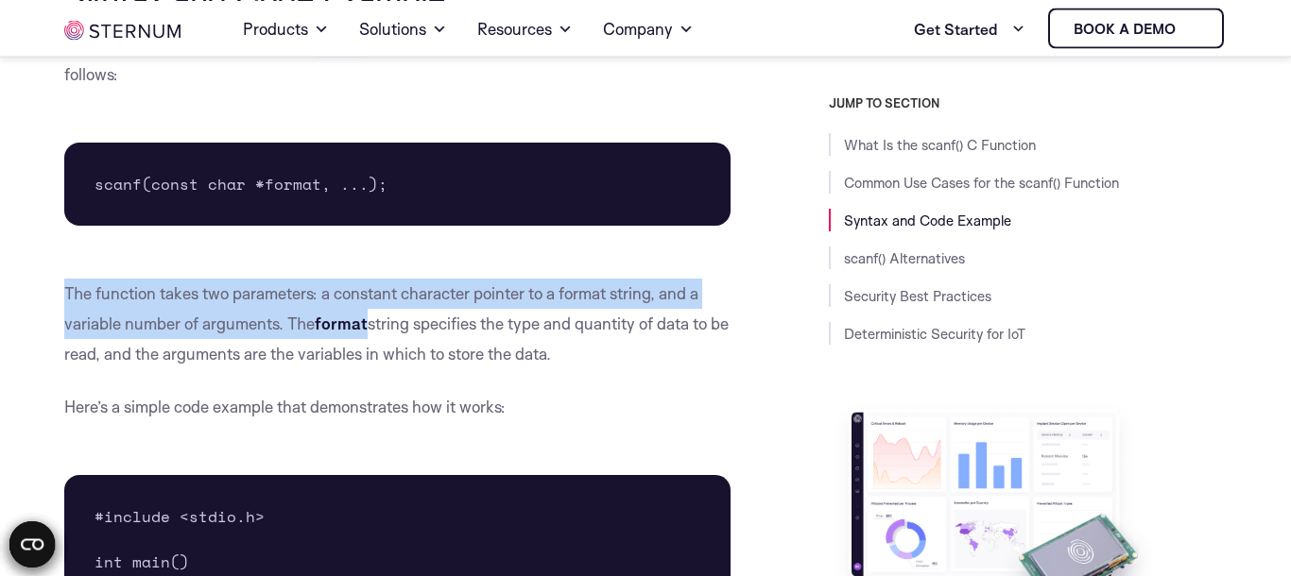
click at [127, 295] on p "The function takes two parameters: a constant character pointer to a format str…" at bounding box center [397, 324] width 666 height 91
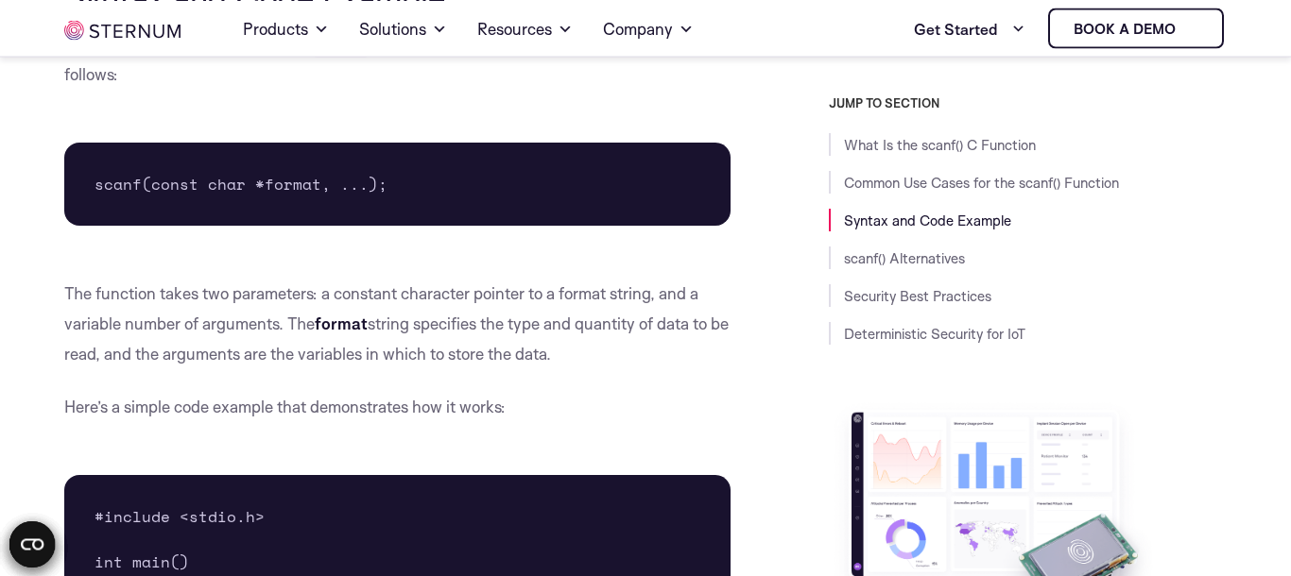
click at [127, 295] on p "The function takes two parameters: a constant character pointer to a format str…" at bounding box center [397, 324] width 666 height 91
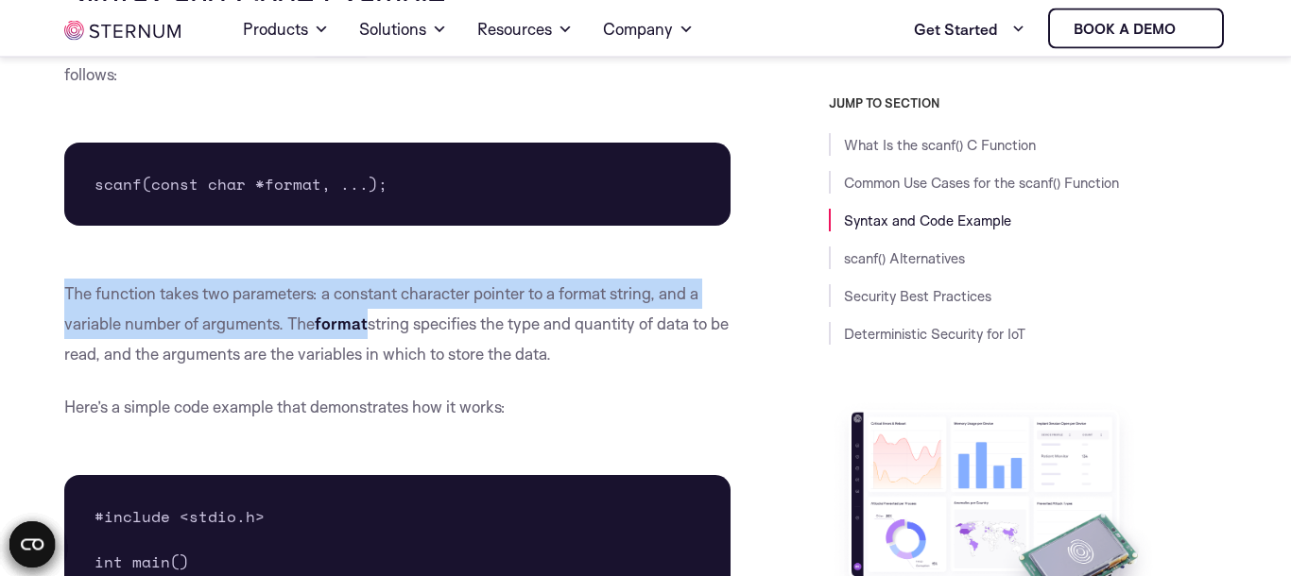
click at [127, 295] on p "The function takes two parameters: a constant character pointer to a format str…" at bounding box center [397, 324] width 666 height 91
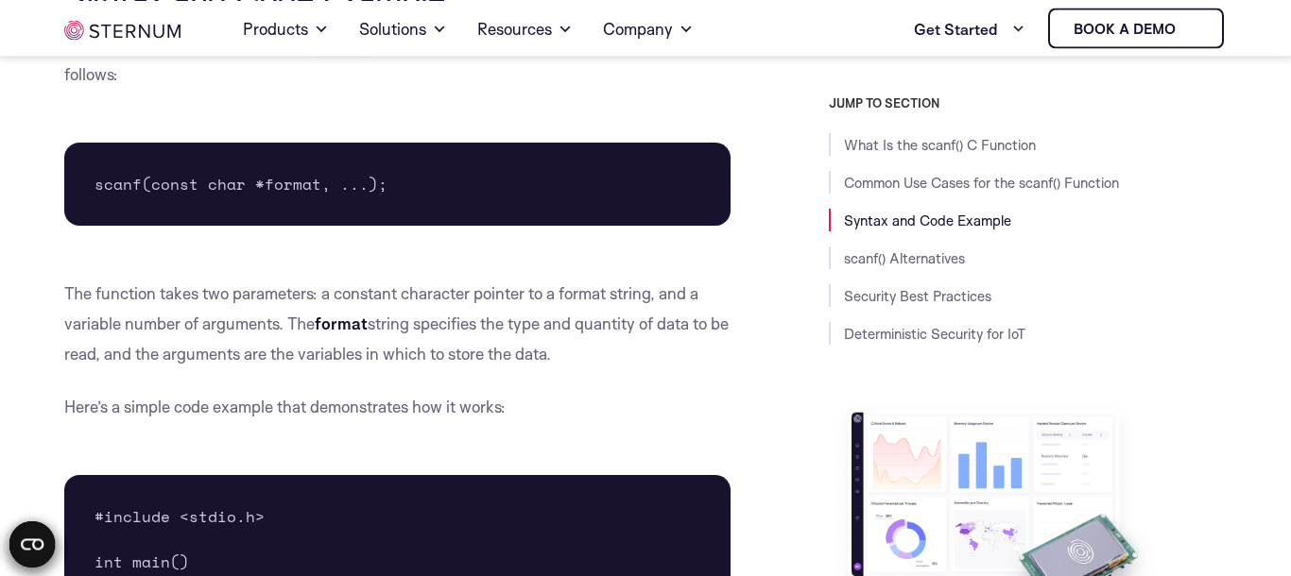
click at [69, 392] on p "Here’s a simple code example that demonstrates how it works:" at bounding box center [397, 407] width 666 height 30
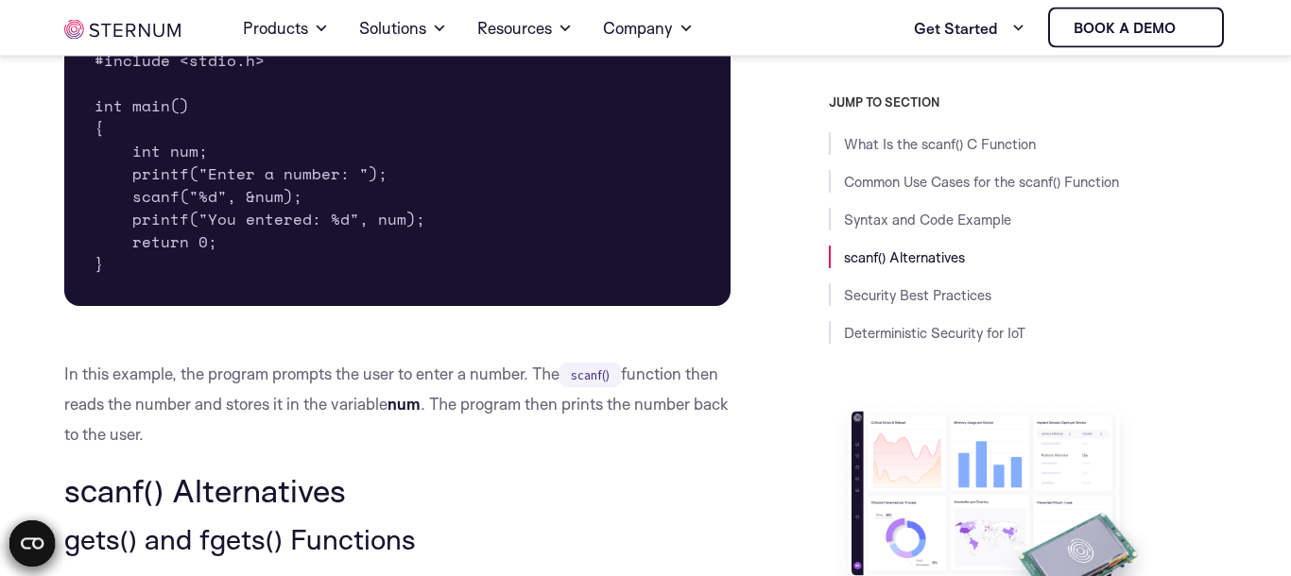
scroll to position [2936, 0]
click at [69, 391] on p "In this example, the program prompts the user to enter a number. The scanf() fu…" at bounding box center [397, 404] width 666 height 91
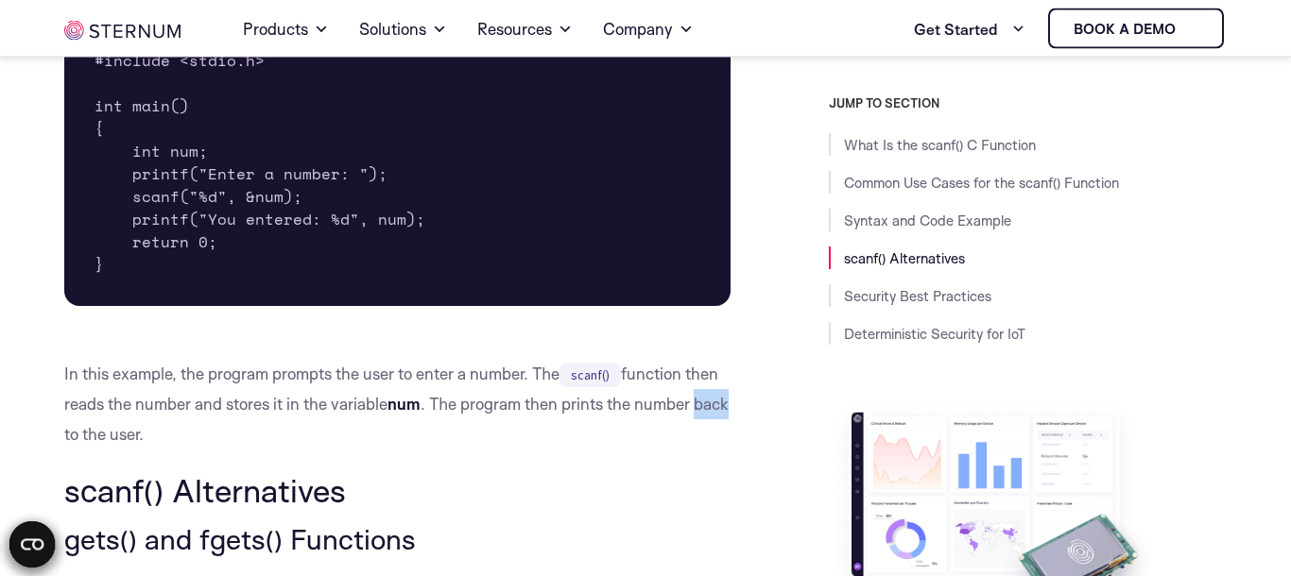
click at [69, 391] on p "In this example, the program prompts the user to enter a number. The scanf() fu…" at bounding box center [397, 404] width 666 height 91
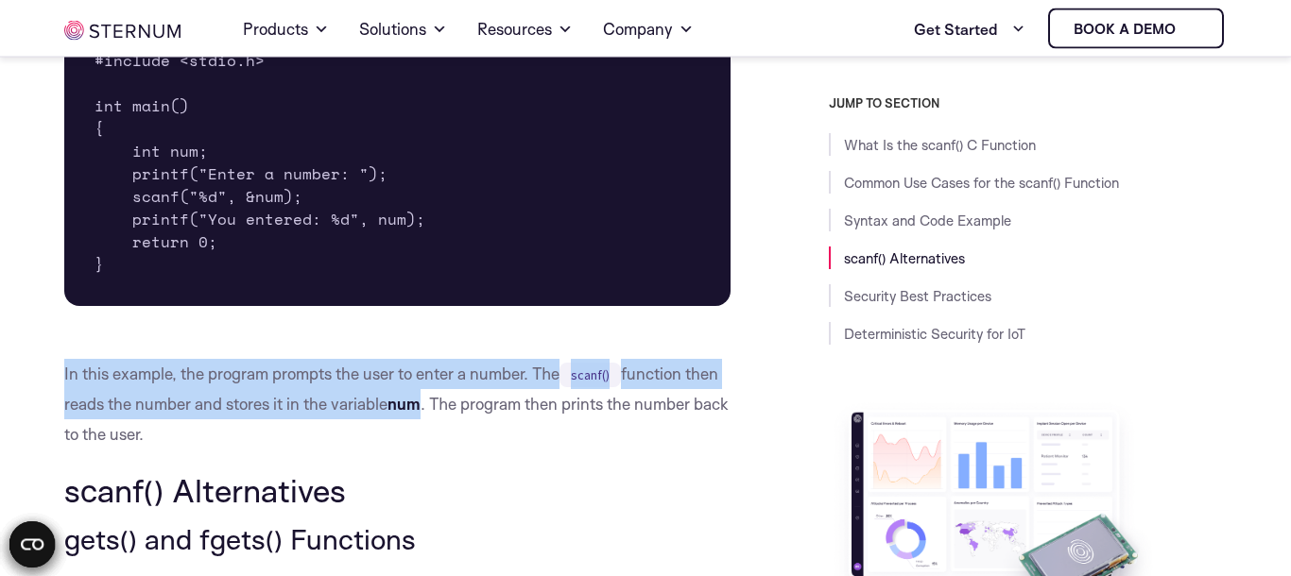
click at [69, 391] on p "In this example, the program prompts the user to enter a number. The scanf() fu…" at bounding box center [397, 404] width 666 height 91
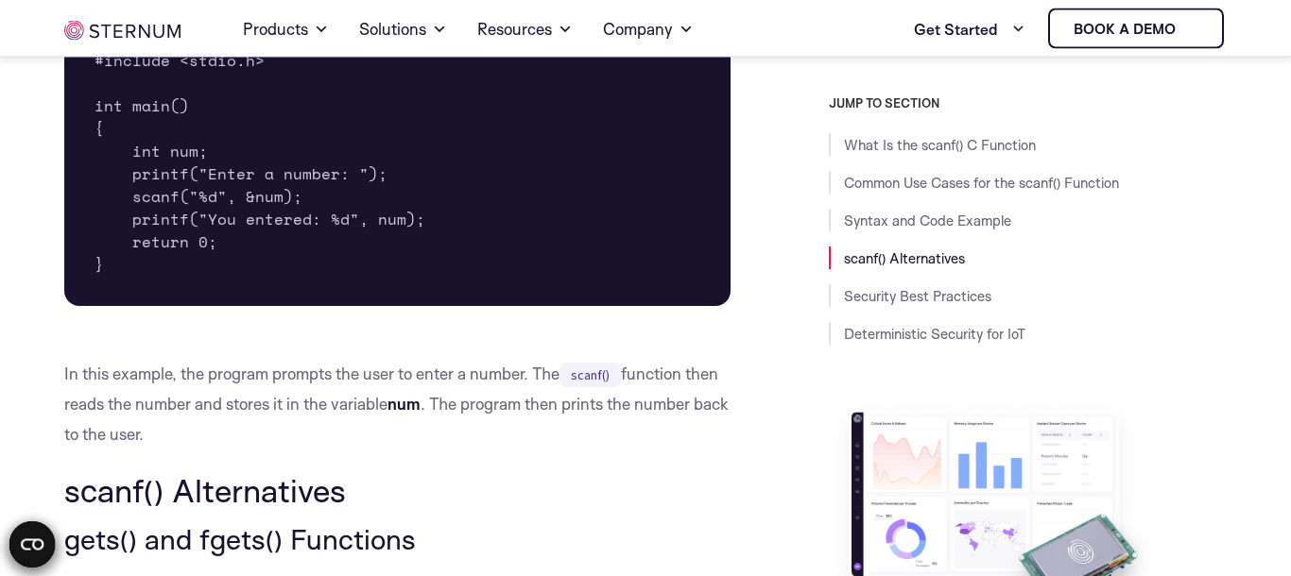
click at [69, 391] on p "In this example, the program prompts the user to enter a number. The scanf() fu…" at bounding box center [397, 404] width 666 height 91
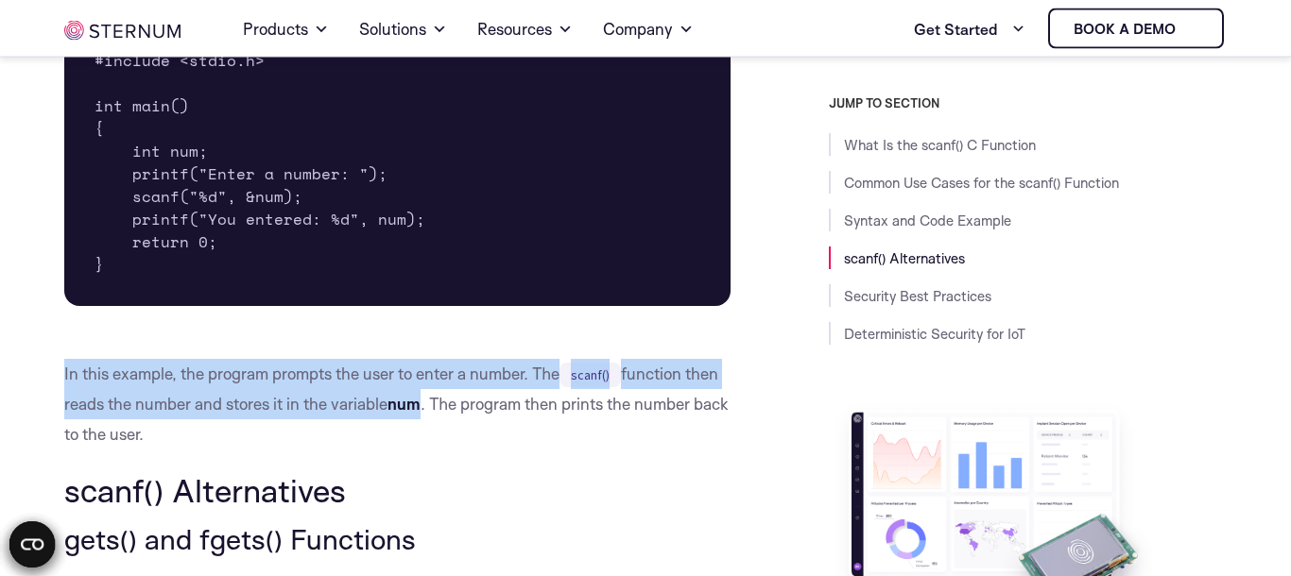
click at [69, 391] on p "In this example, the program prompts the user to enter a number. The scanf() fu…" at bounding box center [397, 404] width 666 height 91
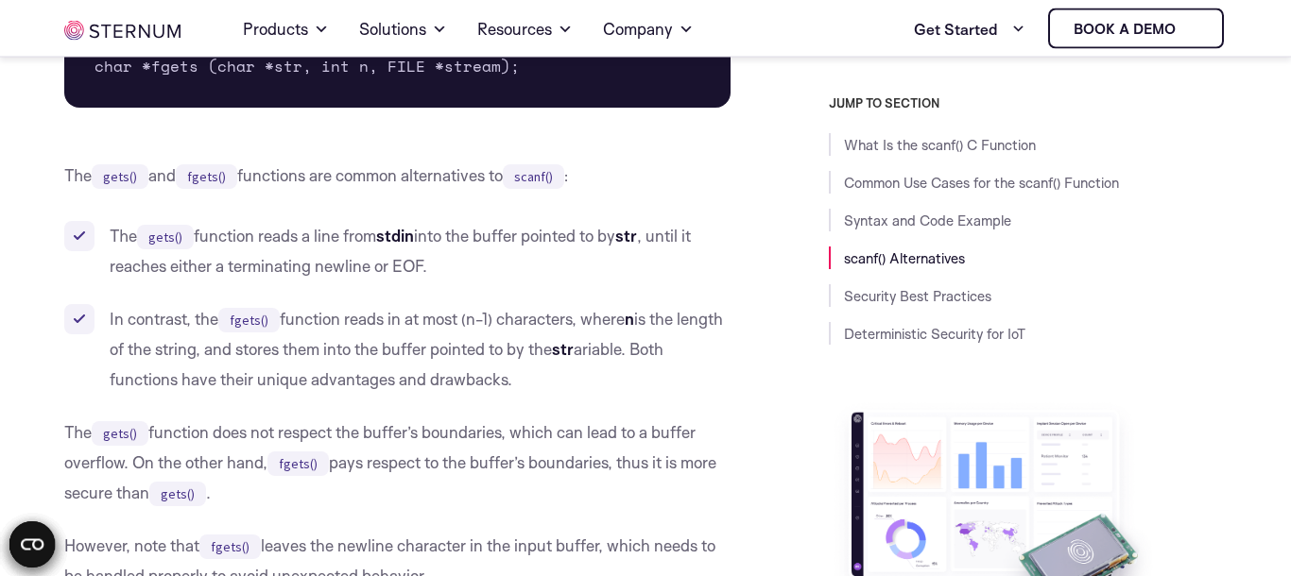
scroll to position [3587, 0]
click at [81, 162] on p "The gets() and fgets() functions are common alternatives to scanf() :" at bounding box center [397, 177] width 666 height 30
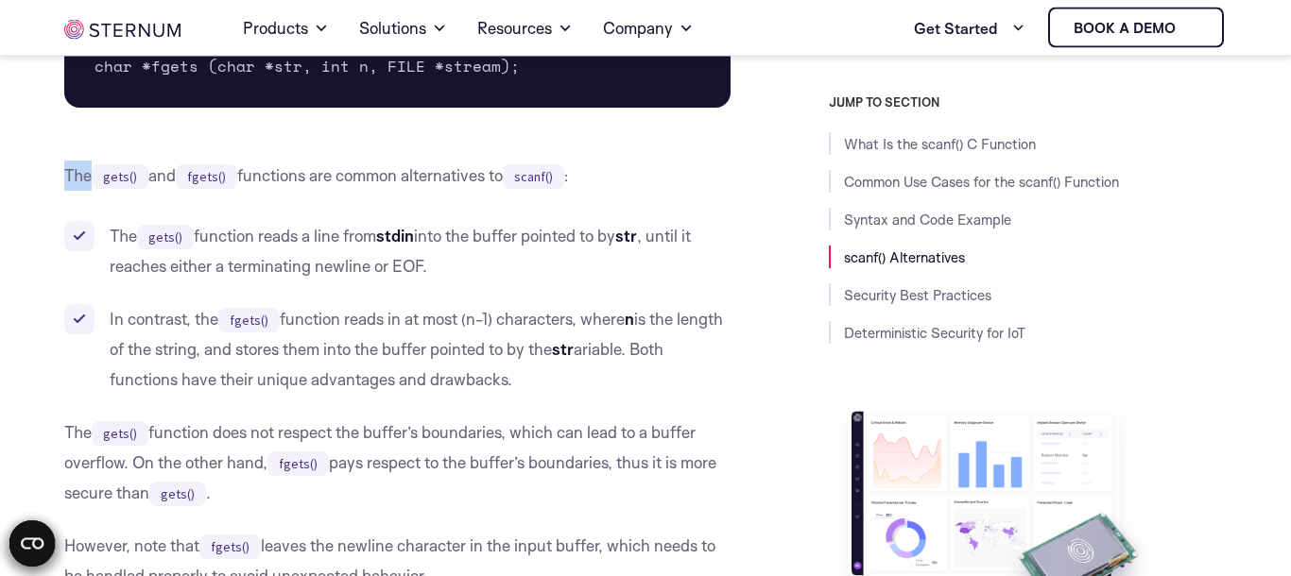
click at [81, 162] on p "The gets() and fgets() functions are common alternatives to scanf() :" at bounding box center [397, 177] width 666 height 30
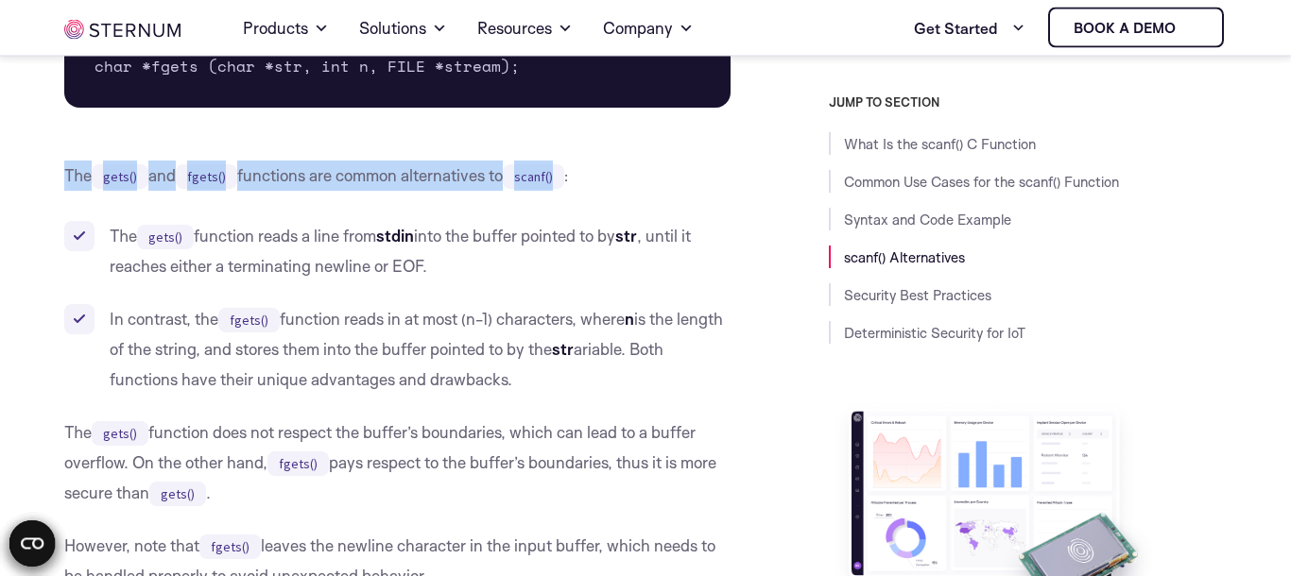
click at [81, 162] on p "The gets() and fgets() functions are common alternatives to scanf() :" at bounding box center [397, 177] width 666 height 30
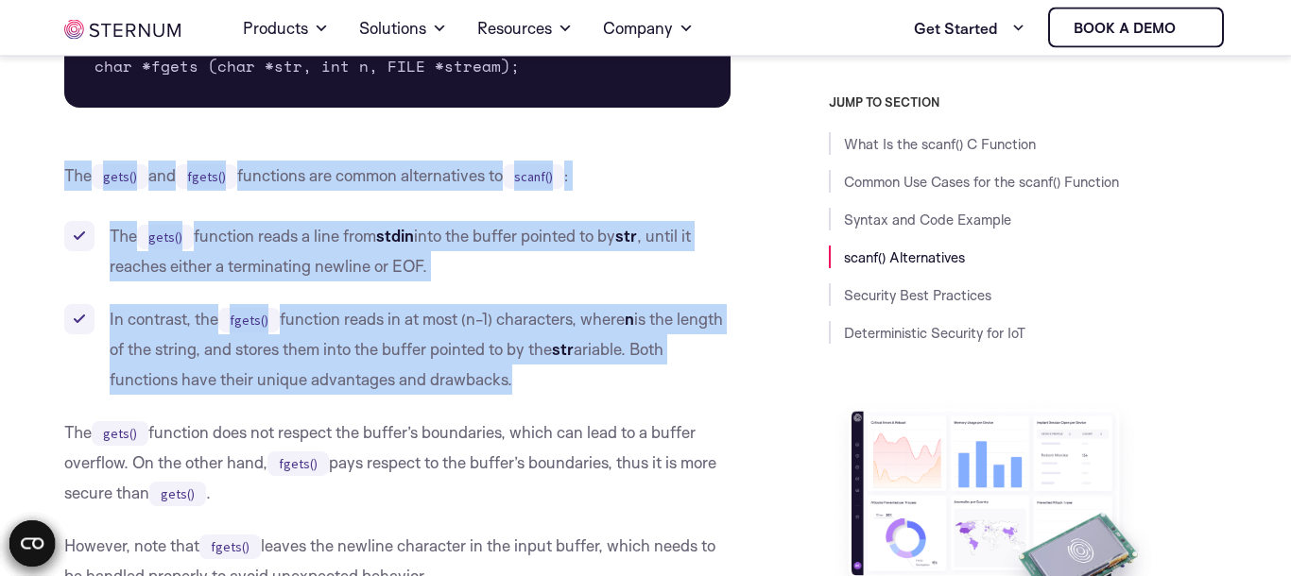
click at [259, 162] on p "The gets() and fgets() functions are common alternatives to scanf() :" at bounding box center [397, 177] width 666 height 30
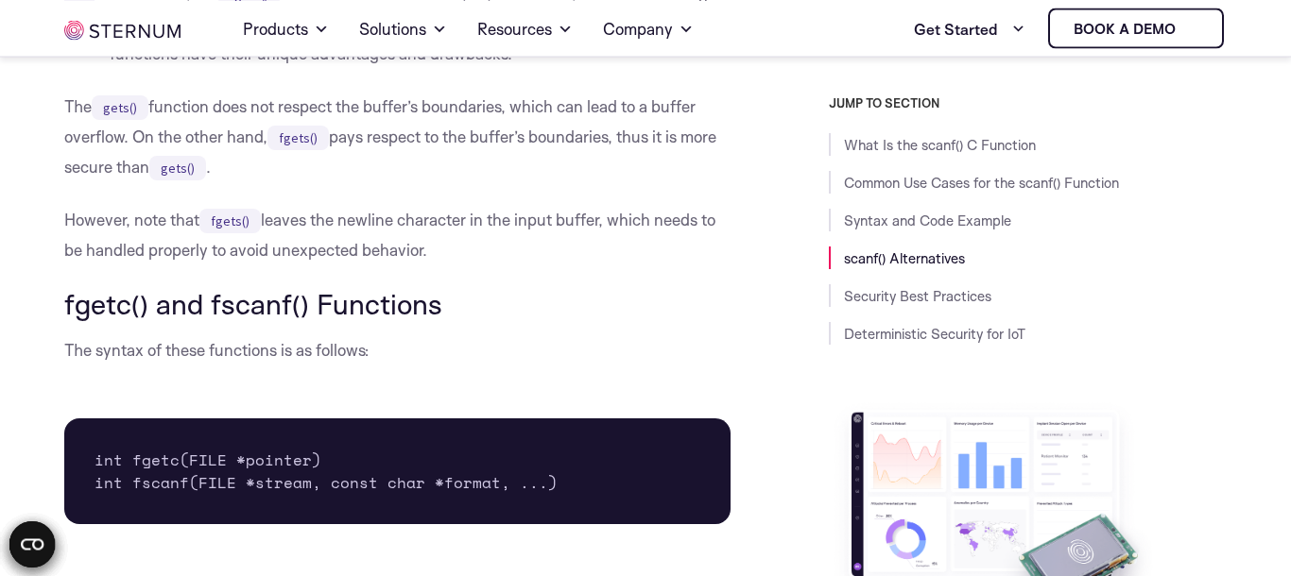
scroll to position [3913, 0]
click at [144, 336] on p "The syntax of these functions is as follows:" at bounding box center [397, 351] width 666 height 30
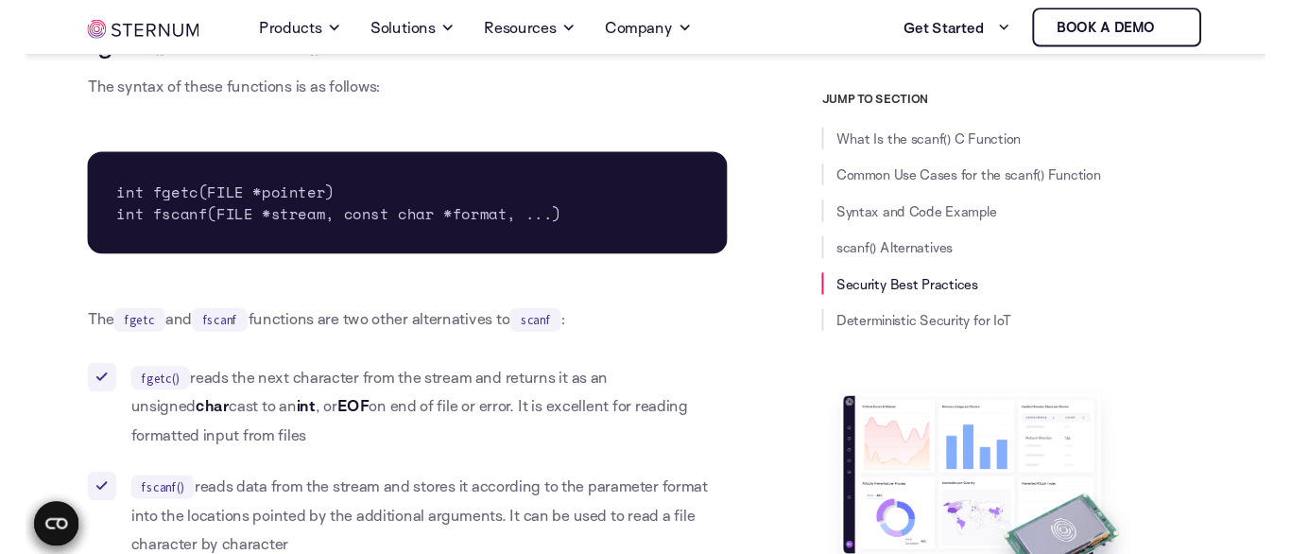
scroll to position [4436, 0]
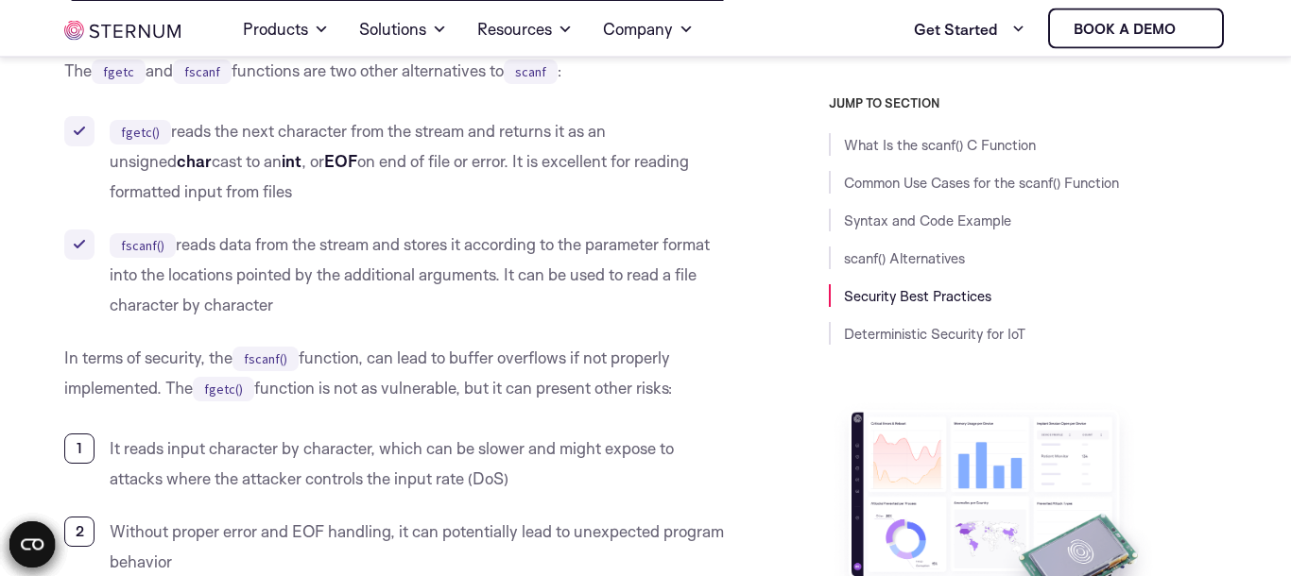
drag, startPoint x: 282, startPoint y: 283, endPoint x: 113, endPoint y: 92, distance: 255.1
click at [113, 116] on ul "fgetc() reads the next character from the stream and returns it as an unsigned …" at bounding box center [397, 218] width 666 height 204
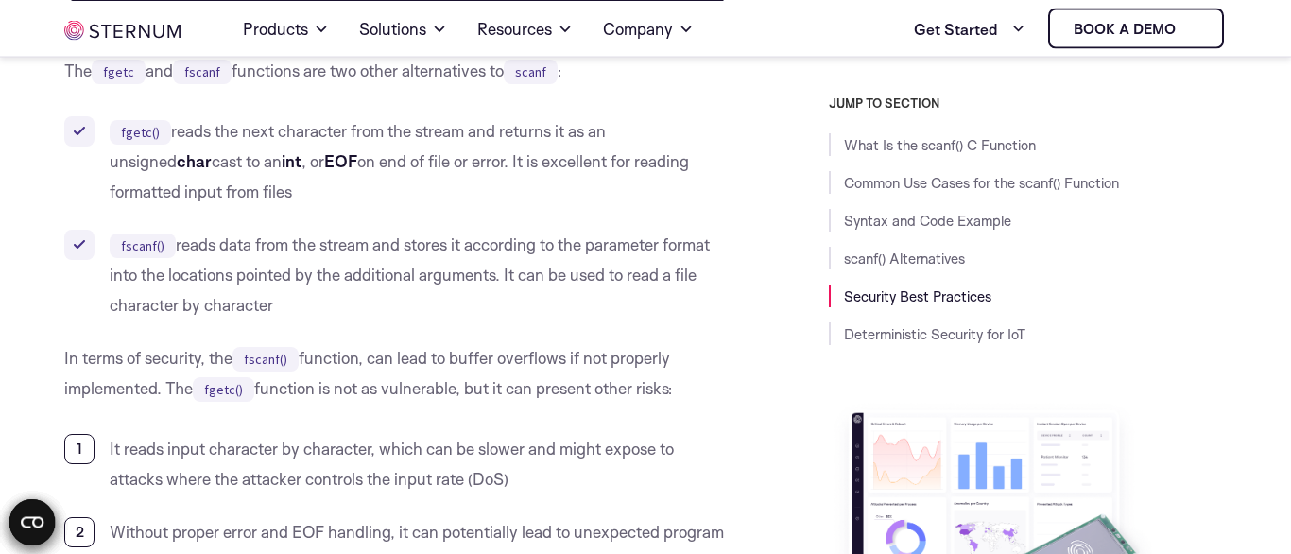
click at [301, 266] on li "fscanf() reads data from the stream and stores it according to the parameter fo…" at bounding box center [397, 275] width 666 height 91
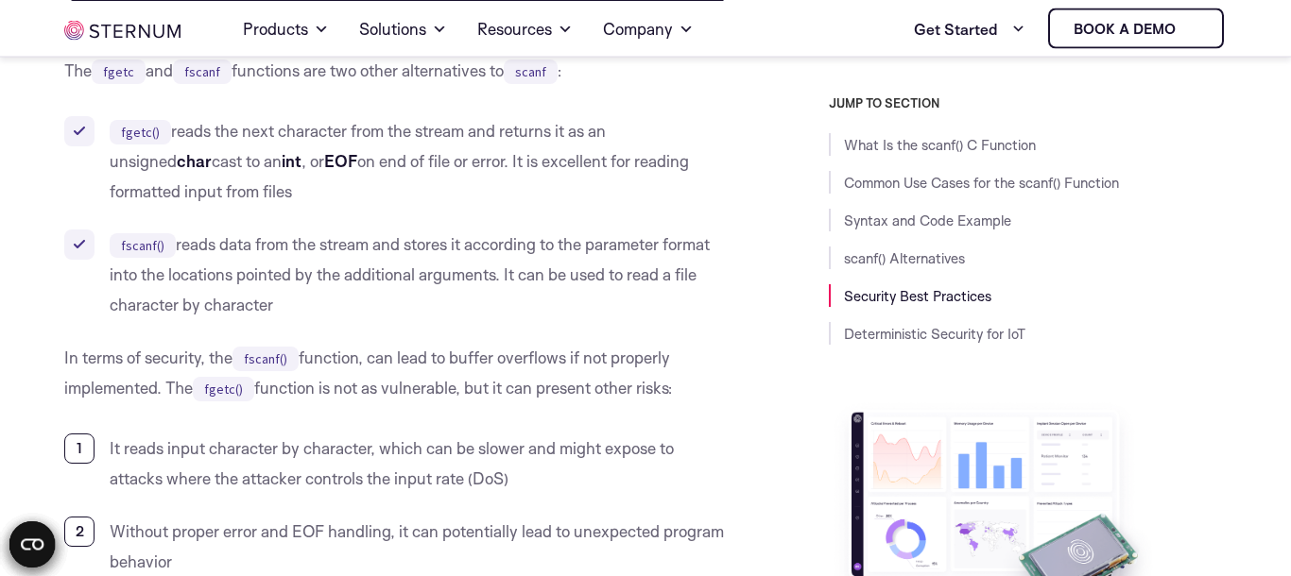
click at [301, 266] on li "fscanf() reads data from the stream and stores it according to the parameter fo…" at bounding box center [397, 275] width 666 height 91
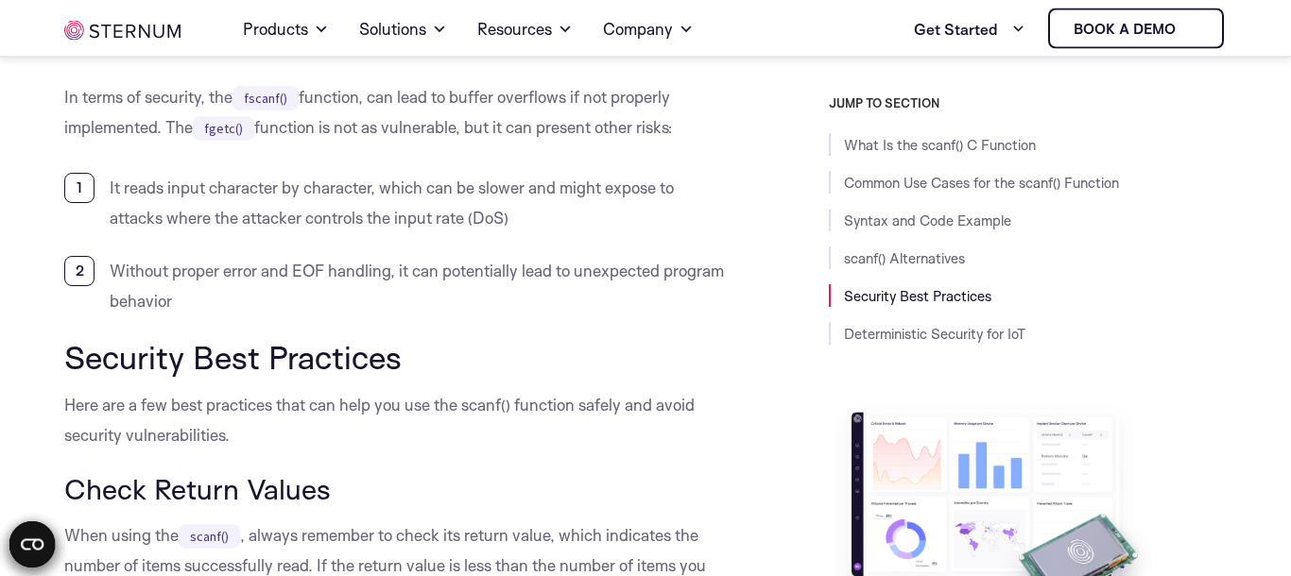
scroll to position [4827, 0]
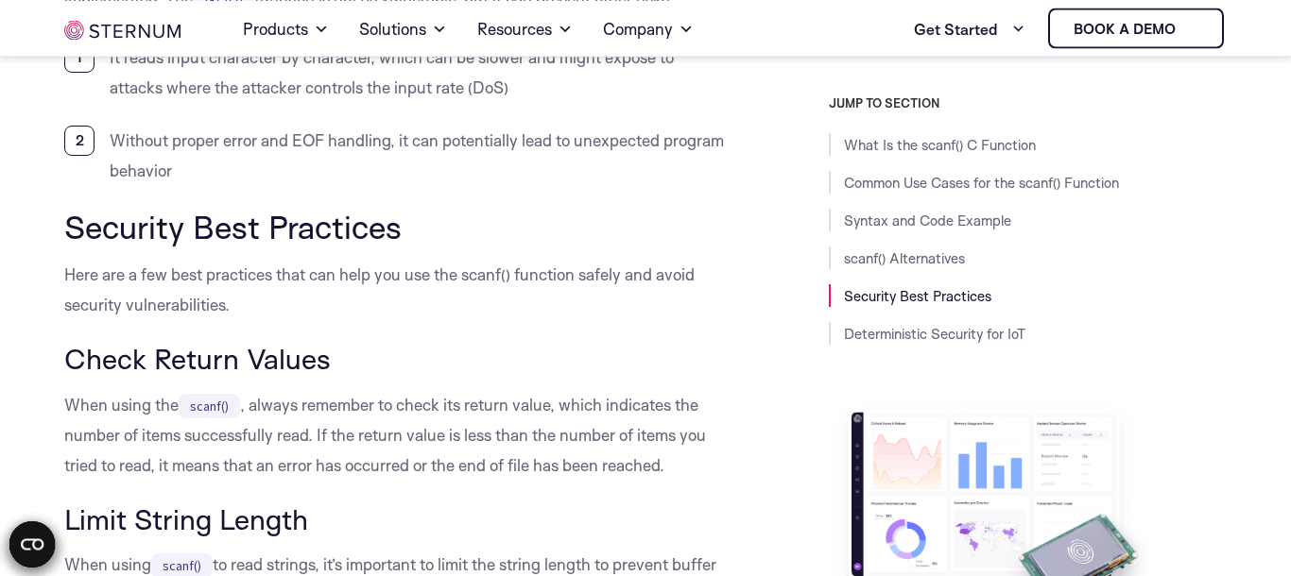
click at [133, 428] on p "When using the scanf() , always remember to check its return value, which indic…" at bounding box center [397, 435] width 666 height 91
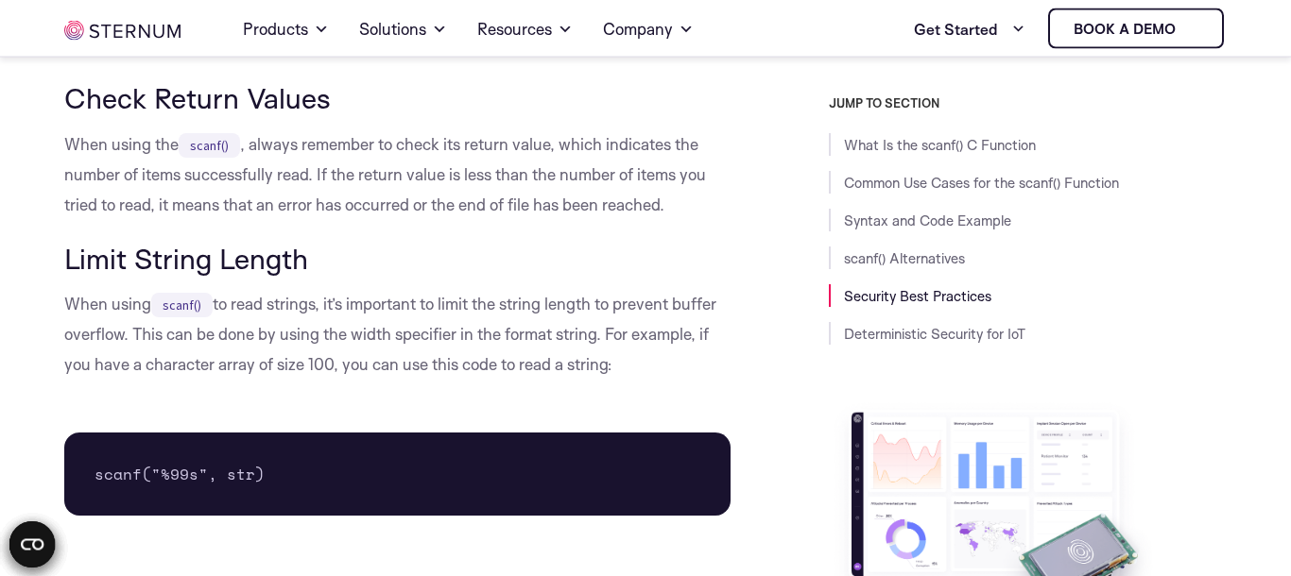
click at [129, 341] on p "When using scanf() to read strings, it’s important to limit the string length t…" at bounding box center [397, 334] width 666 height 91
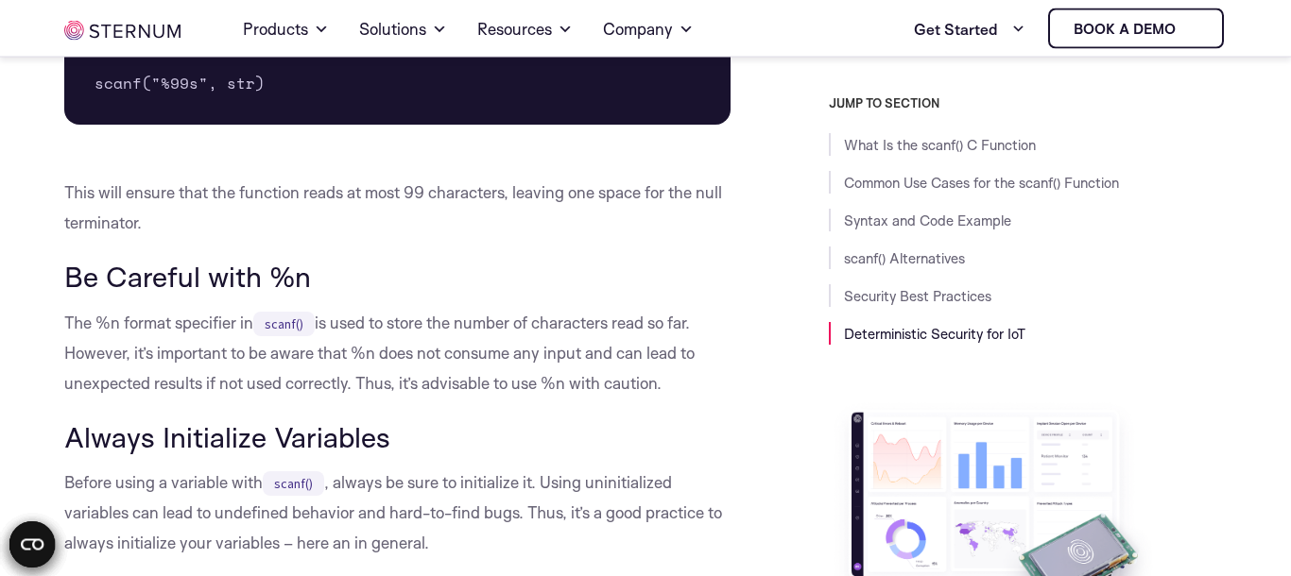
click at [159, 358] on p "The %n format specifier in scanf() is used to store the number of characters re…" at bounding box center [397, 353] width 666 height 91
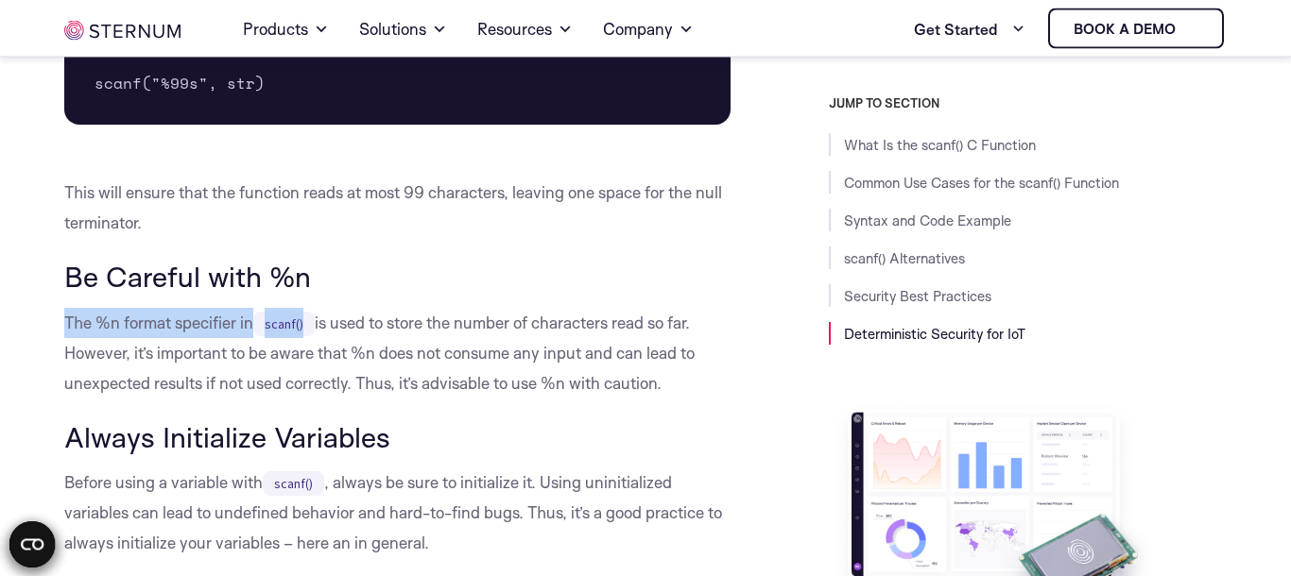
click at [159, 358] on p "The %n format specifier in scanf() is used to store the number of characters re…" at bounding box center [397, 353] width 666 height 91
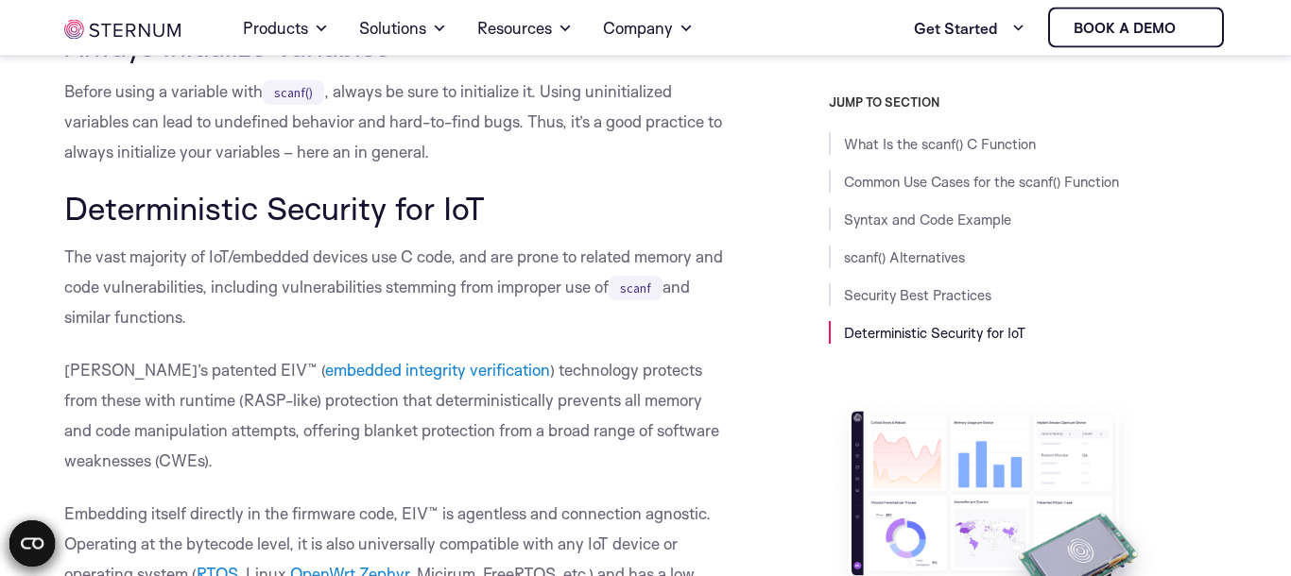
scroll to position [5870, 0]
click at [73, 242] on p "The vast majority of IoT/embedded devices use C code, and are prone to related …" at bounding box center [397, 287] width 666 height 91
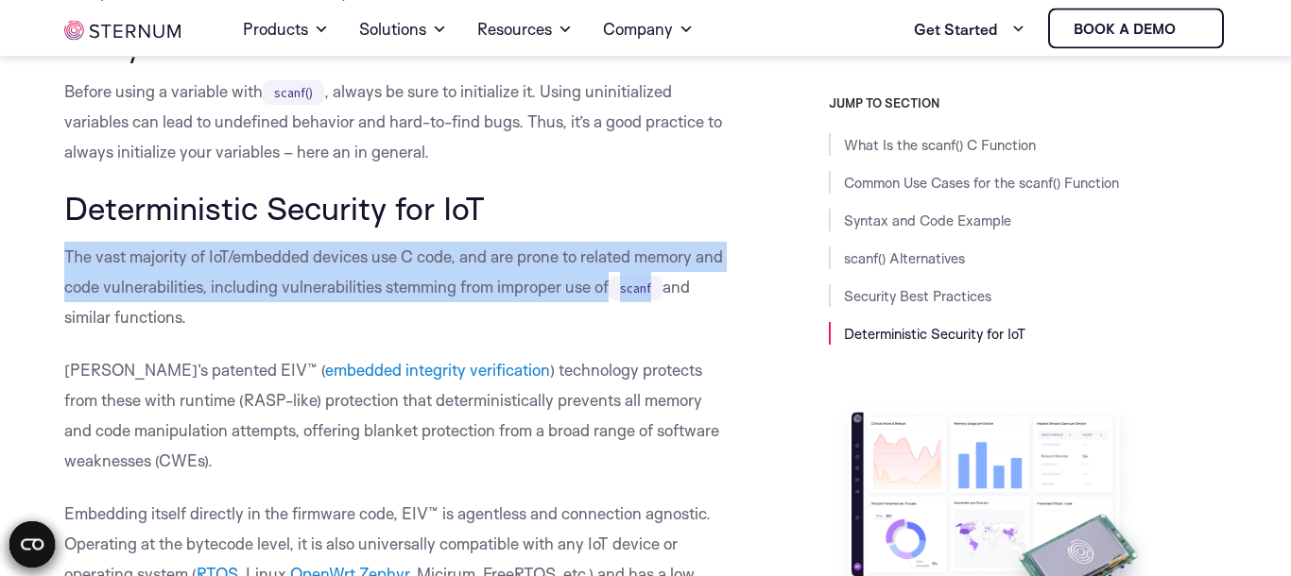
click at [73, 242] on p "The vast majority of IoT/embedded devices use C code, and are prone to related …" at bounding box center [397, 287] width 666 height 91
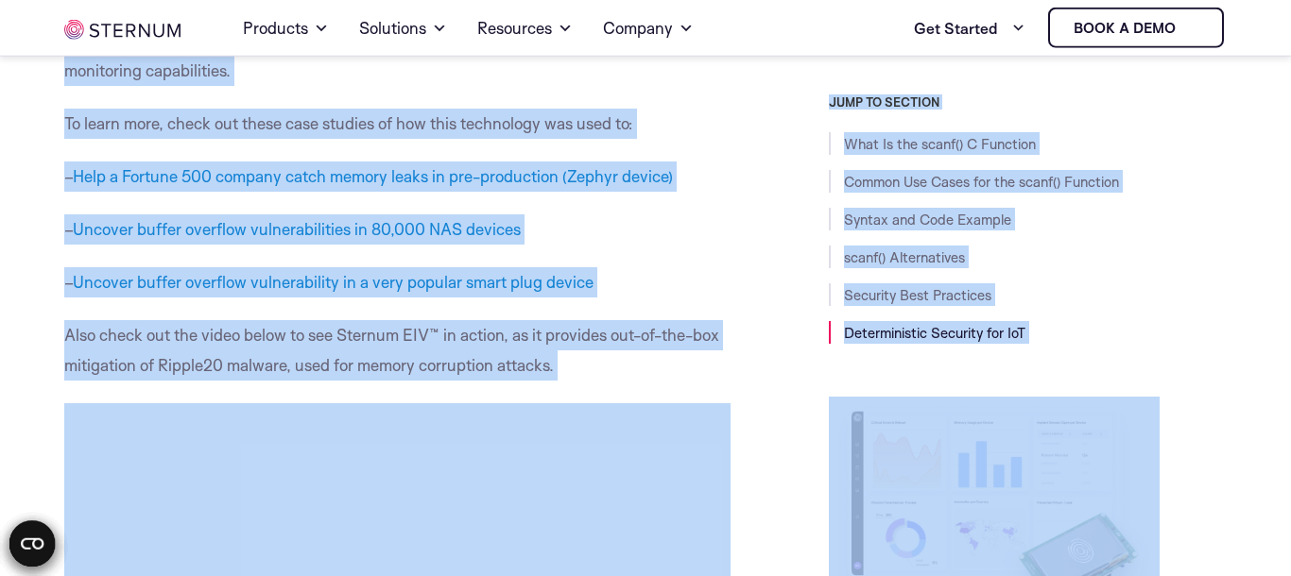
scroll to position [6487, 0]
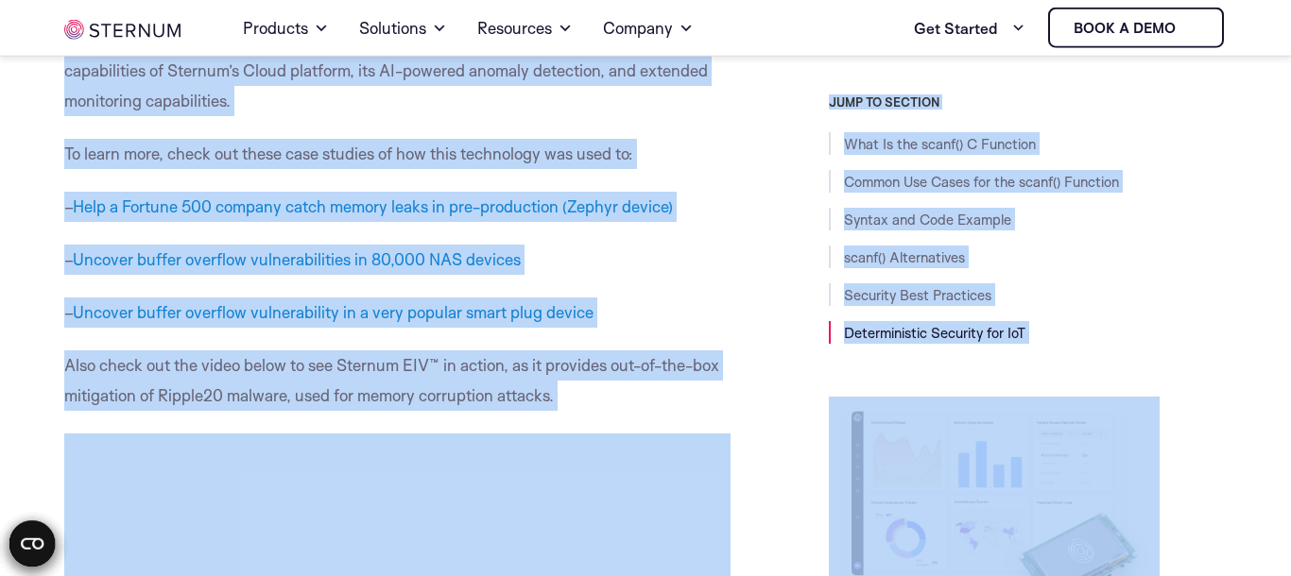
click at [73, 245] on p "– Uncover buffer overflow vulnerabilities in 80,000 NAS devices" at bounding box center [397, 260] width 666 height 30
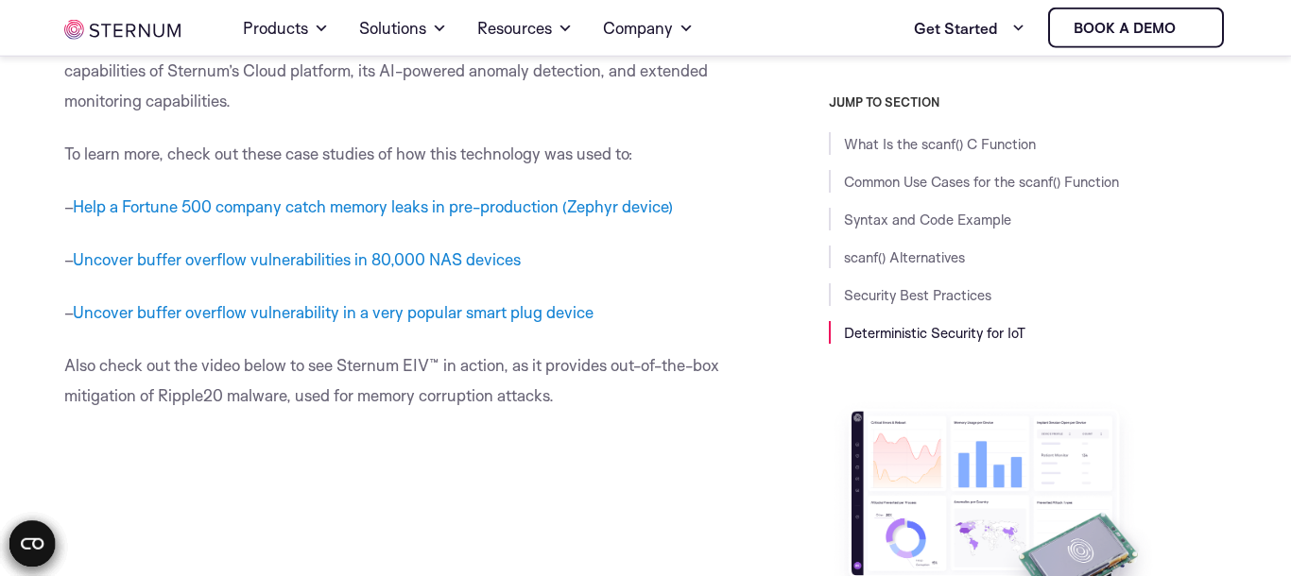
click at [73, 245] on p "– Uncover buffer overflow vulnerabilities in 80,000 NAS devices" at bounding box center [397, 260] width 666 height 30
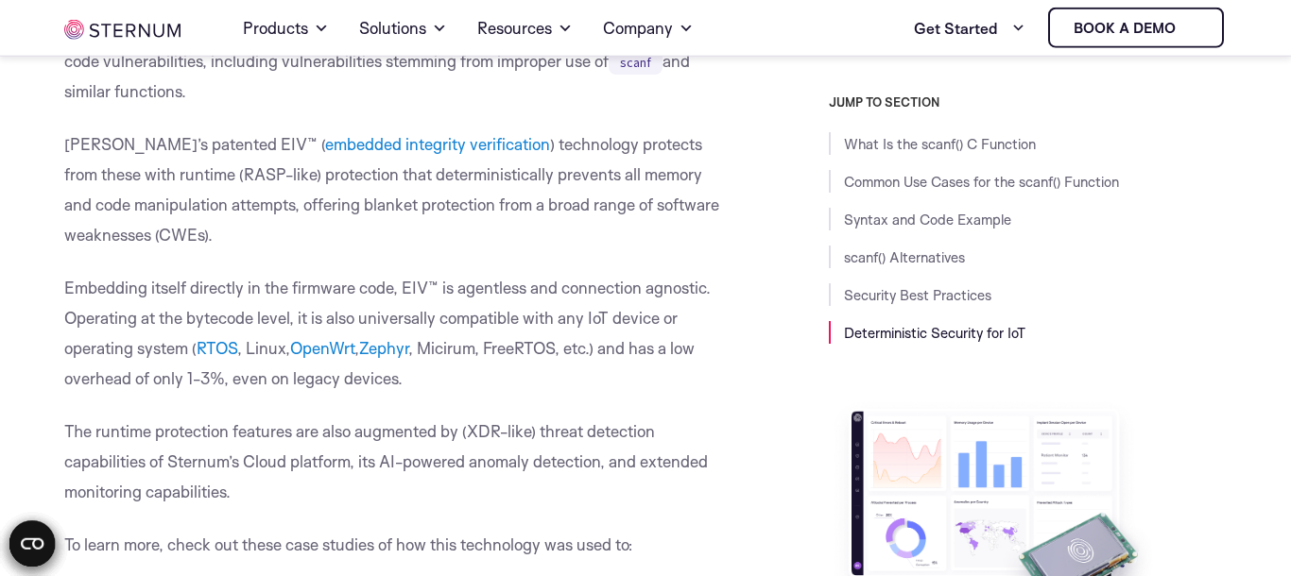
scroll to position [5966, 0]
